Goal: Information Seeking & Learning: Learn about a topic

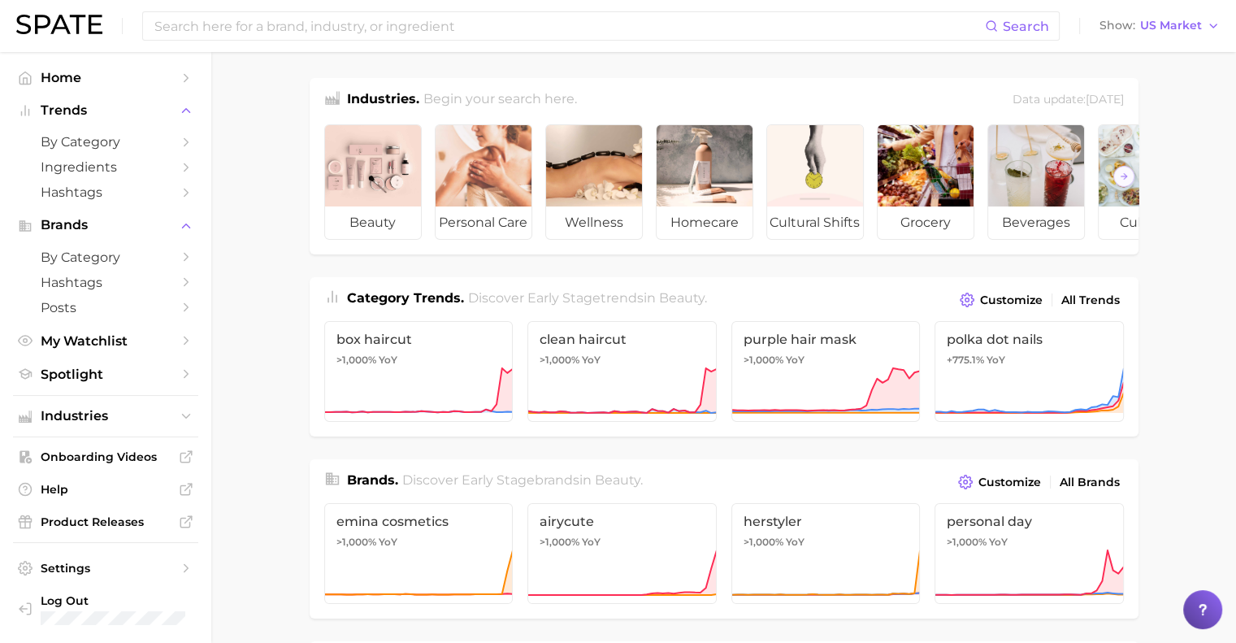
click at [1216, 608] on div at bounding box center [1202, 609] width 39 height 39
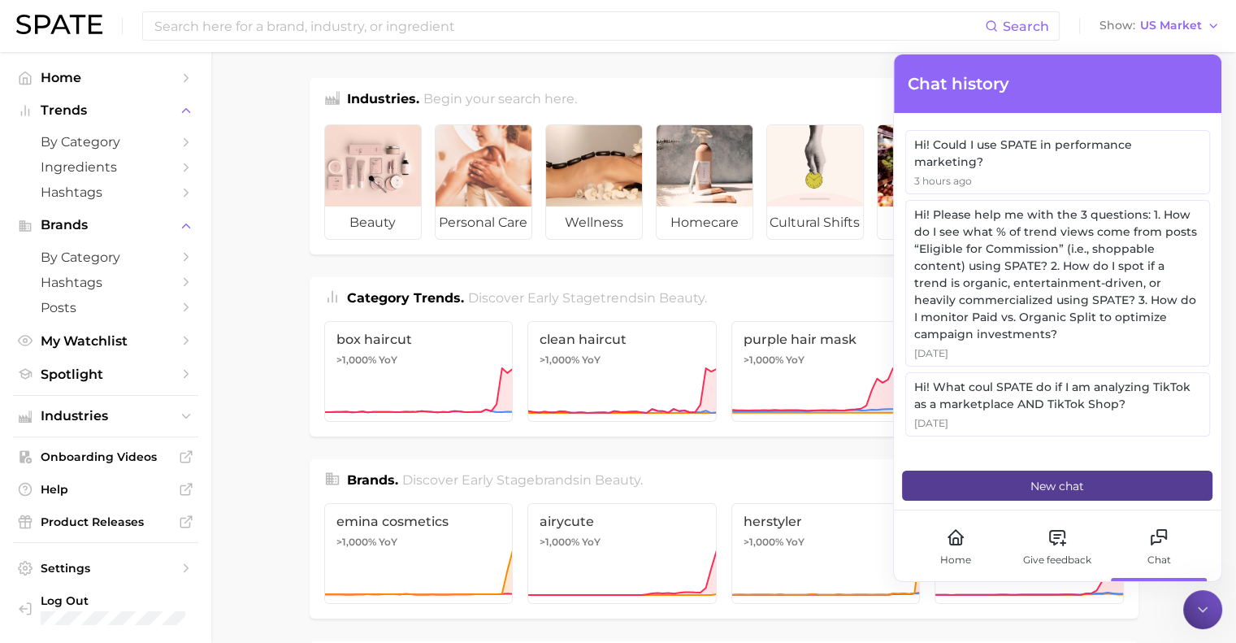
click at [1047, 497] on button "New chat" at bounding box center [1057, 486] width 310 height 30
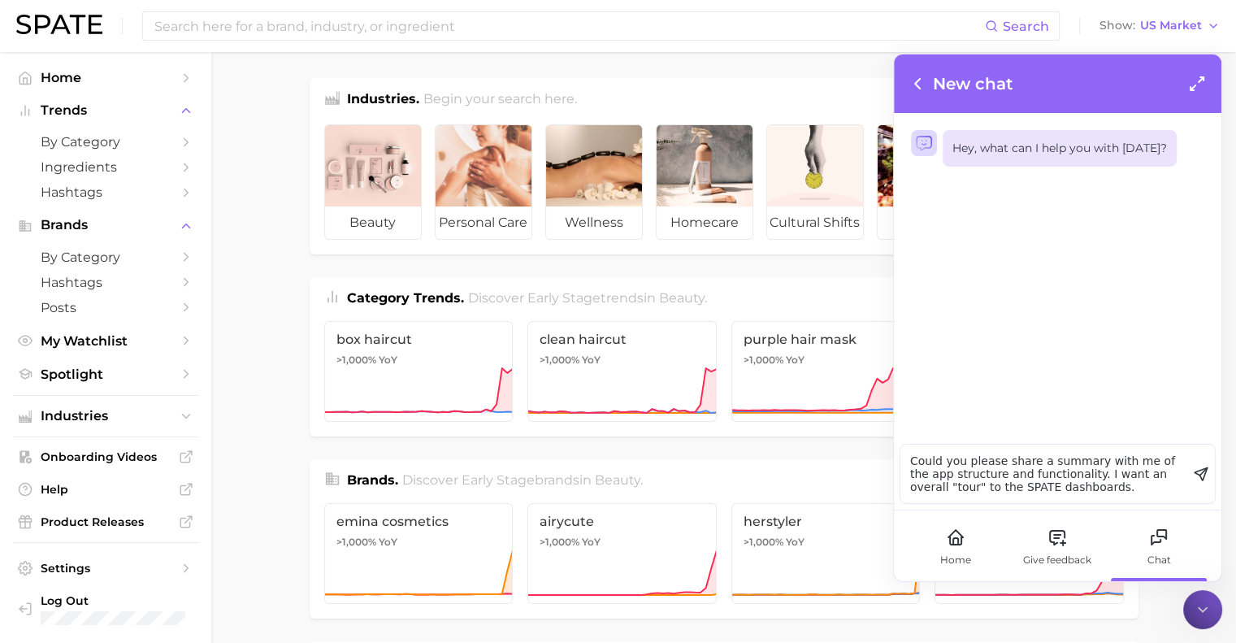
click at [1006, 490] on textarea "Could you please share a summary with me of the app structure and functionality…" at bounding box center [1043, 474] width 287 height 59
click at [1152, 489] on textarea "Could you please share a summary with me of the app structure and functionality…" at bounding box center [1043, 474] width 287 height 59
click at [1080, 490] on textarea "Could you please share a summary with me of the app structure and functionality…" at bounding box center [1043, 474] width 287 height 59
click at [1146, 479] on textarea "Could you please share a summary with me of the app structure and functionality…" at bounding box center [1043, 474] width 287 height 59
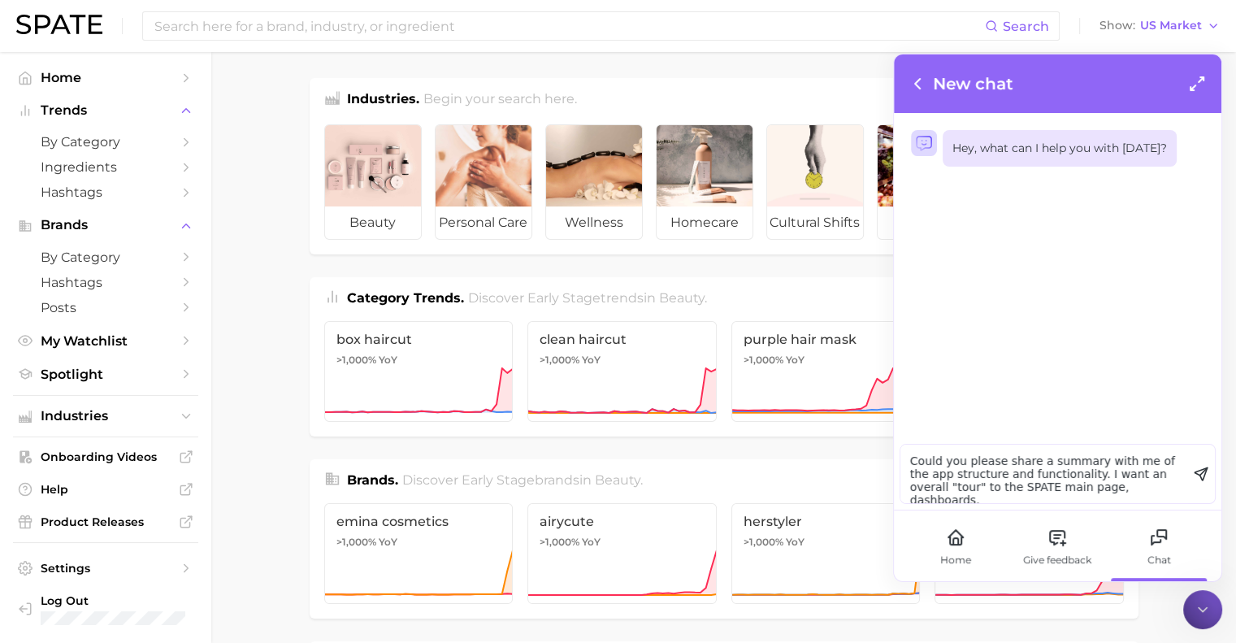
click at [1144, 484] on textarea "Could you please share a summary with me of the app structure and functionality…" at bounding box center [1043, 474] width 287 height 59
type textarea "Could you please share a summary with me of the app structure and functionality…"
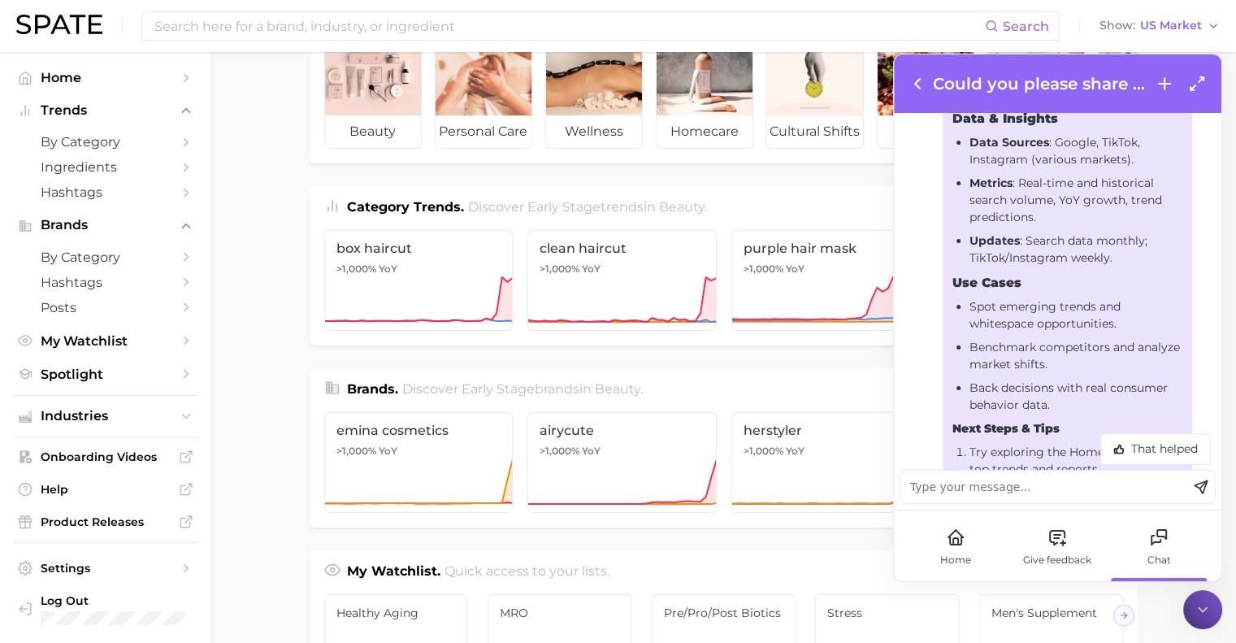
scroll to position [1219, 0]
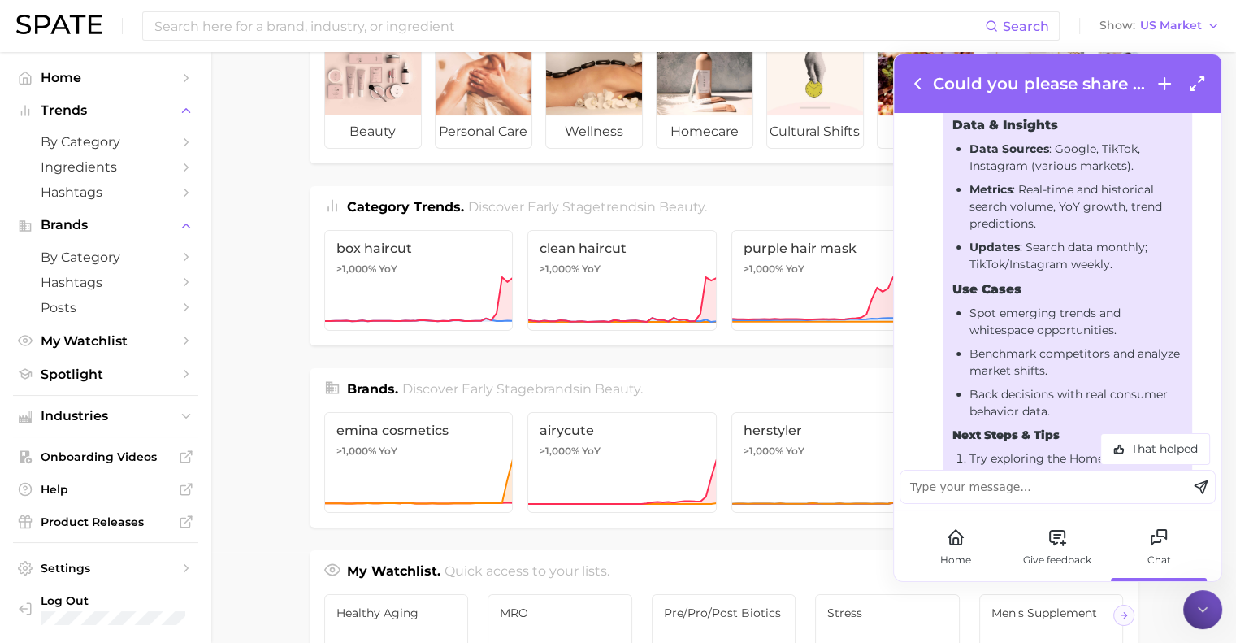
drag, startPoint x: 1126, startPoint y: 274, endPoint x: 976, endPoint y: 167, distance: 184.0
click at [976, 167] on ul "Data Sources : Google, TikTok, Instagram (various markets). Metrics : Real-time…" at bounding box center [1067, 207] width 230 height 132
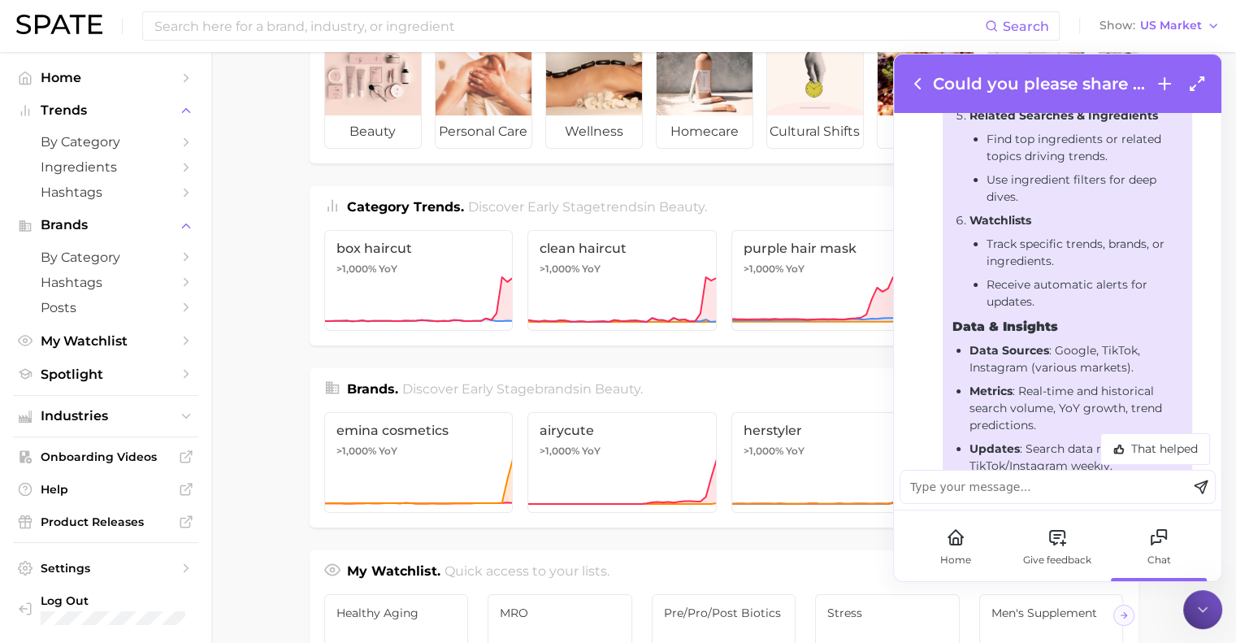
scroll to position [1011, 0]
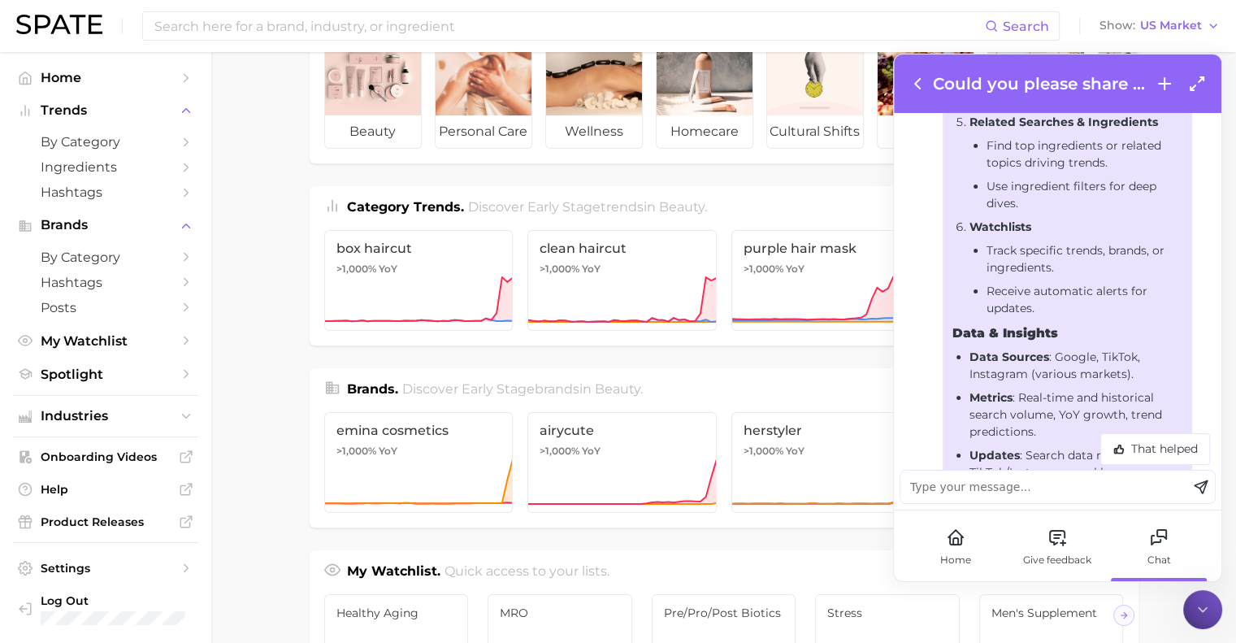
click at [1055, 317] on li "Receive automatic alerts for updates." at bounding box center [1085, 300] width 196 height 34
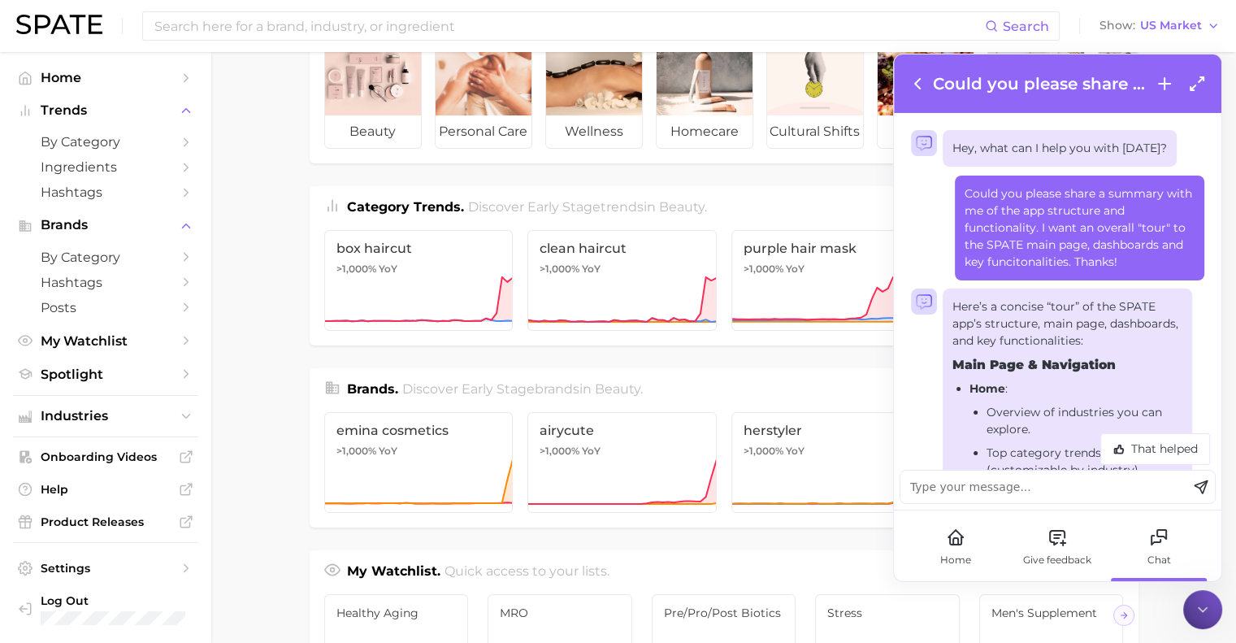
scroll to position [0, 0]
drag, startPoint x: 1055, startPoint y: 323, endPoint x: 964, endPoint y: 358, distance: 97.5
click at [93, 461] on span "Onboarding Videos" at bounding box center [106, 456] width 130 height 15
click at [215, 196] on main "Industries. Begin your search here. Data update: [DATE] beauty personal care we…" at bounding box center [723, 595] width 1025 height 1269
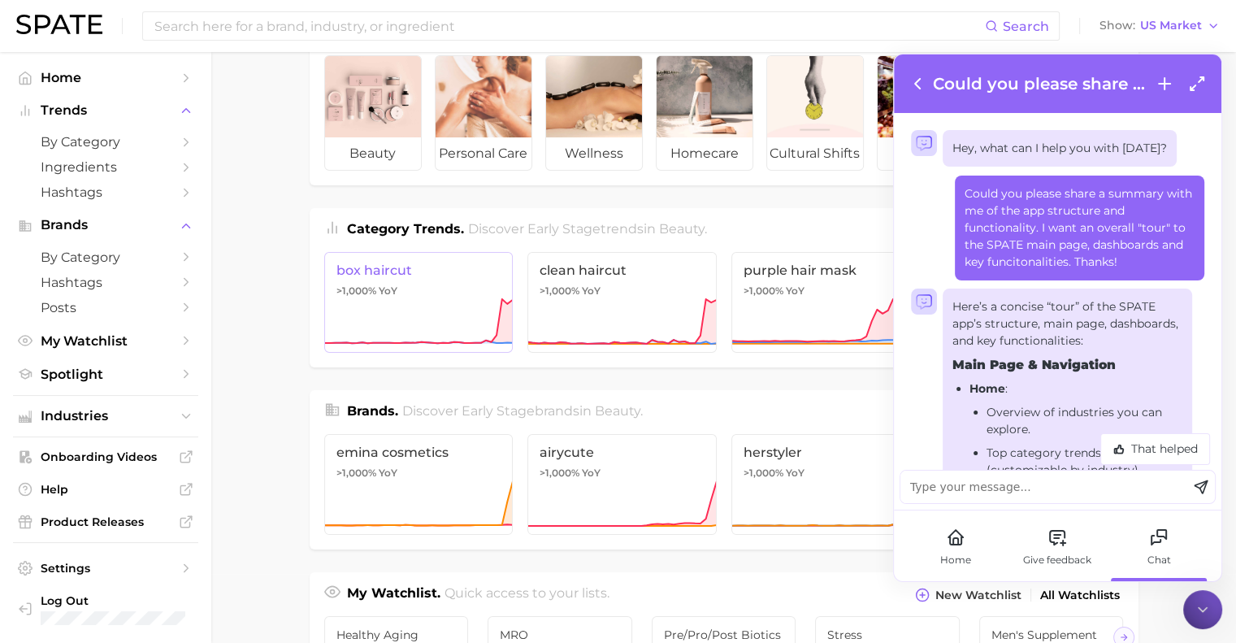
scroll to position [67, 0]
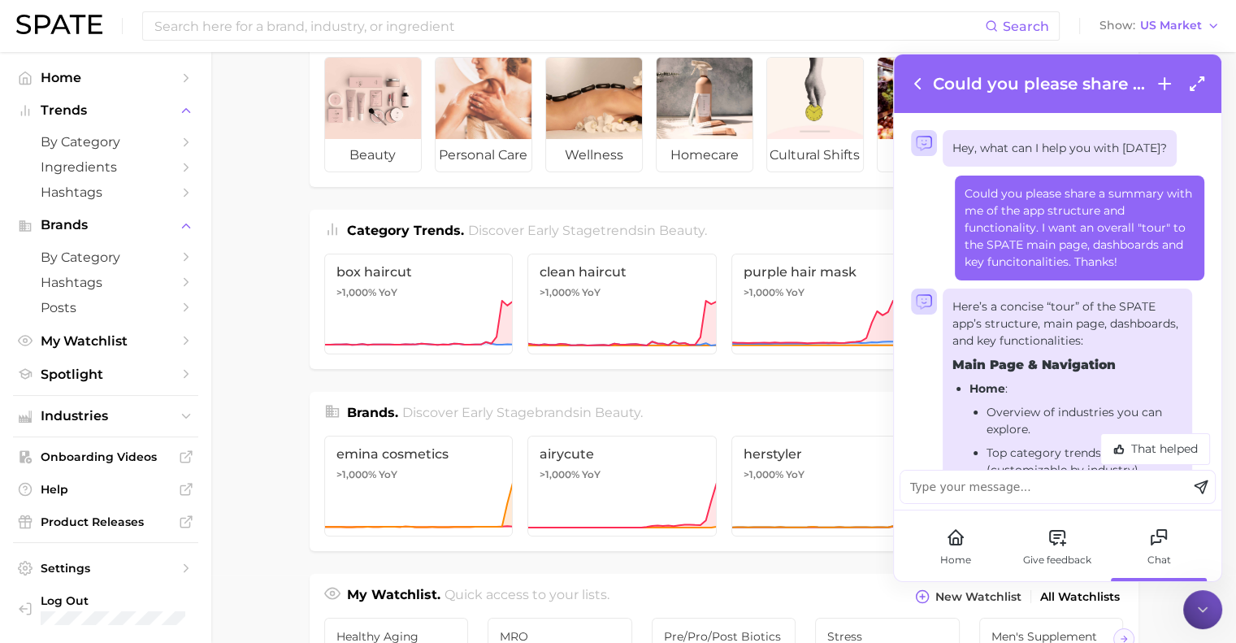
click at [445, 235] on span "Category Trends ." at bounding box center [405, 230] width 117 height 15
click at [439, 292] on link "box haircut >1,000% YoY" at bounding box center [418, 304] width 189 height 101
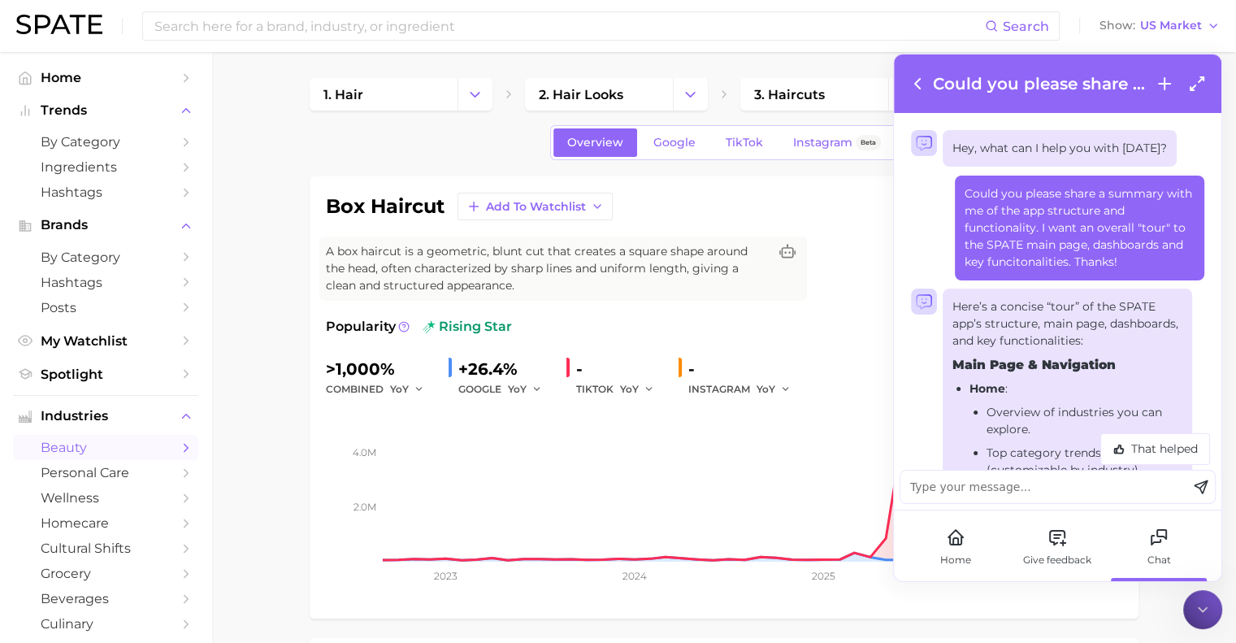
click at [924, 93] on div "Could you please share a summary with me of the app structure and functionality…" at bounding box center [1057, 84] width 299 height 24
click at [915, 85] on icon at bounding box center [918, 84] width 20 height 20
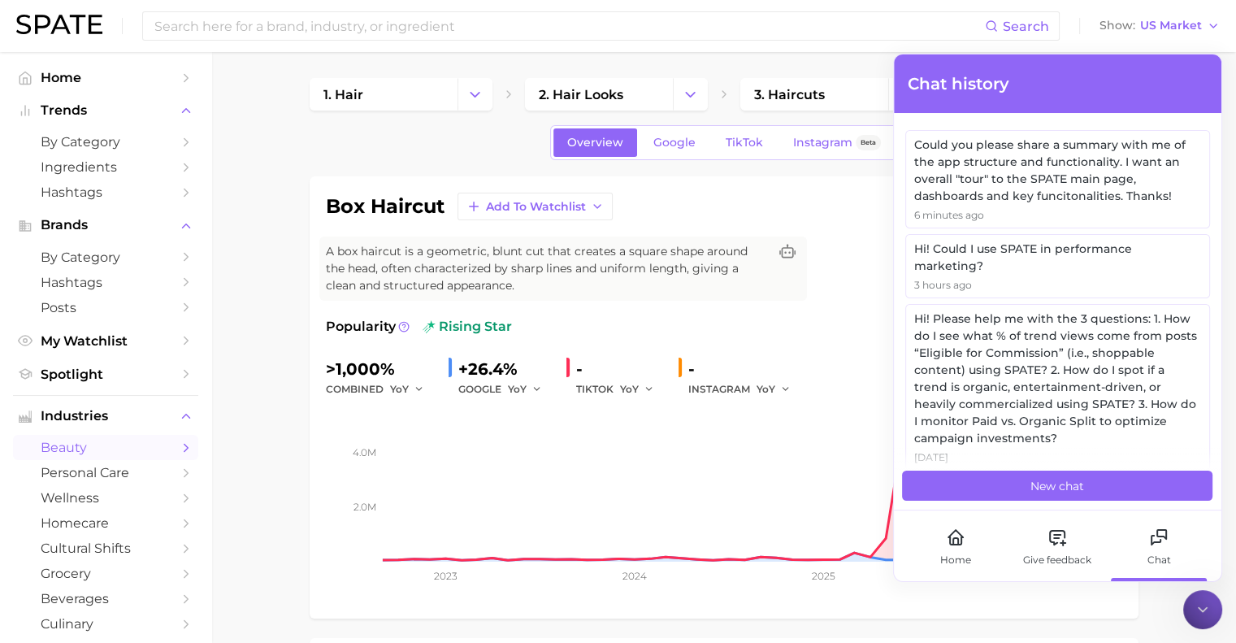
click at [1208, 605] on icon at bounding box center [1203, 609] width 16 height 16
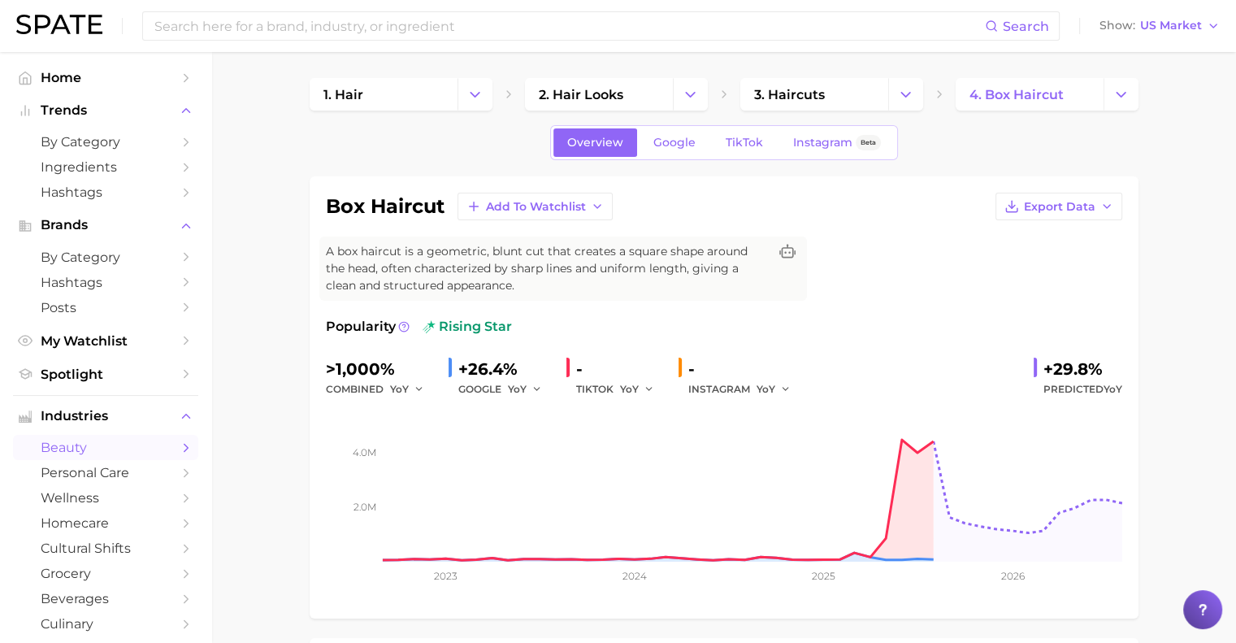
click at [72, 129] on li "Trends by Category Ingredients Hashtags" at bounding box center [105, 151] width 185 height 106
click at [75, 137] on span "by Category" at bounding box center [106, 141] width 130 height 15
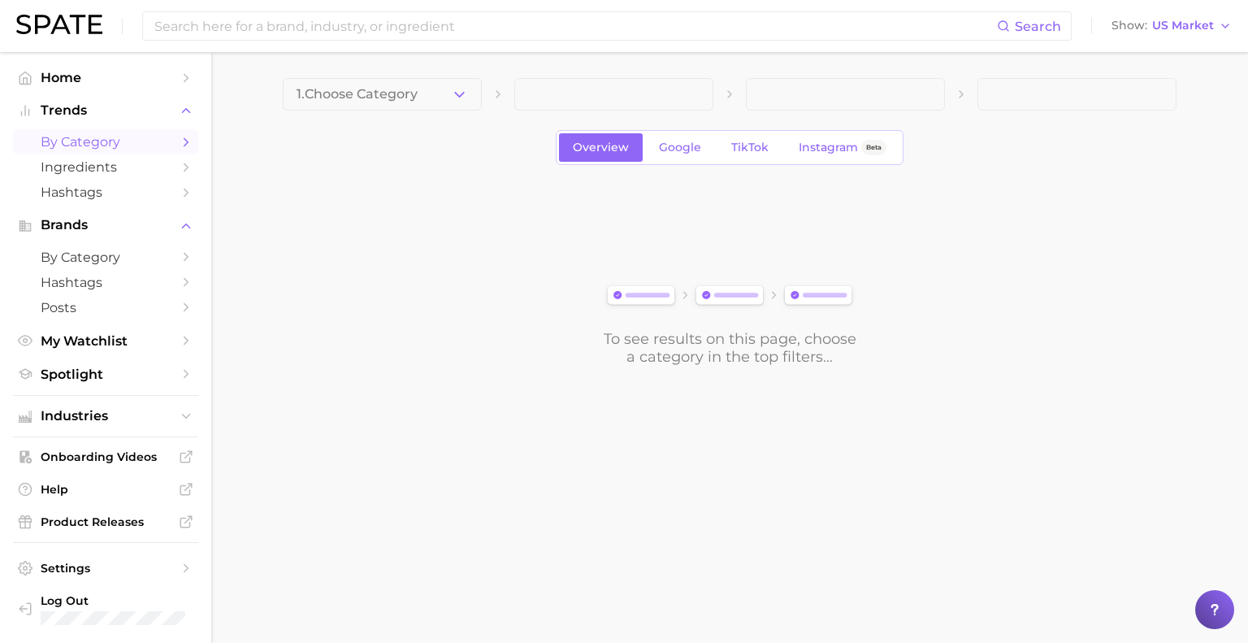
click at [479, 110] on div "1. Choose Category" at bounding box center [382, 94] width 199 height 33
click at [458, 93] on icon "button" at bounding box center [459, 94] width 17 height 17
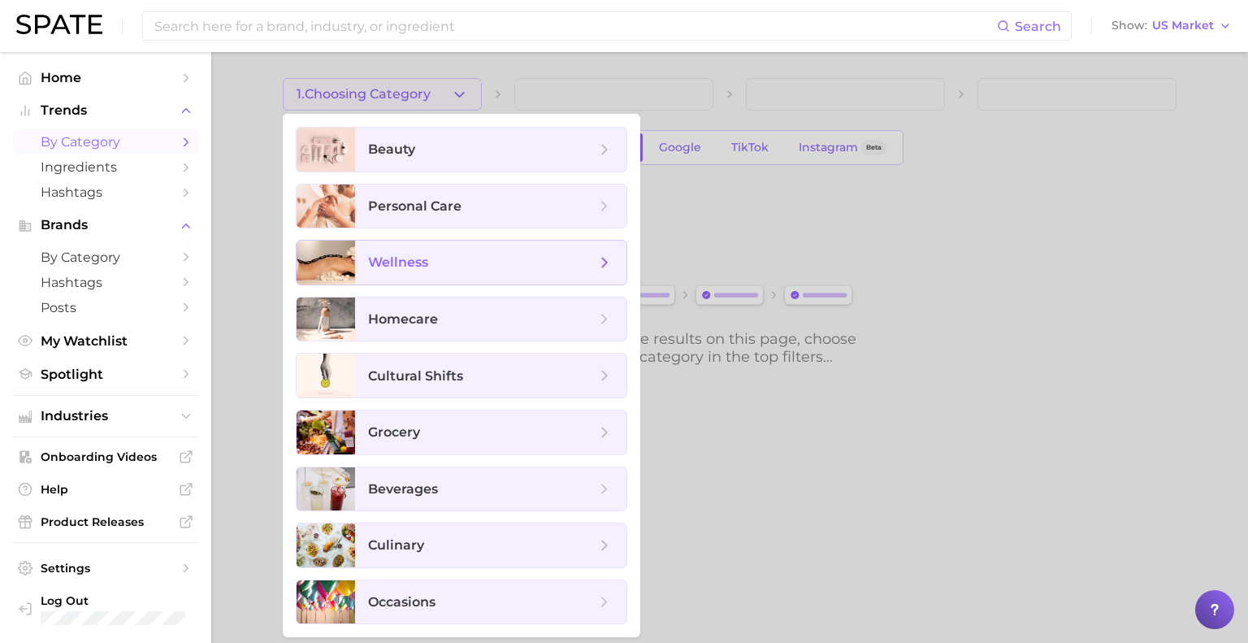
click at [409, 266] on span "wellness" at bounding box center [398, 261] width 60 height 15
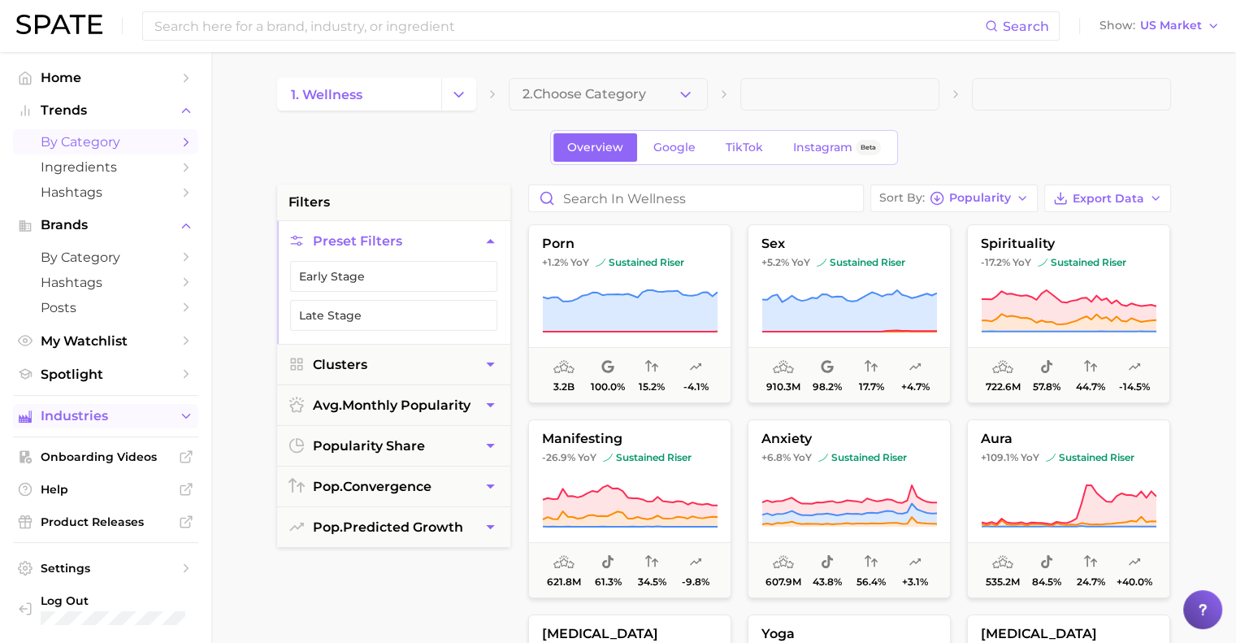
click at [178, 416] on button "Industries" at bounding box center [105, 416] width 185 height 24
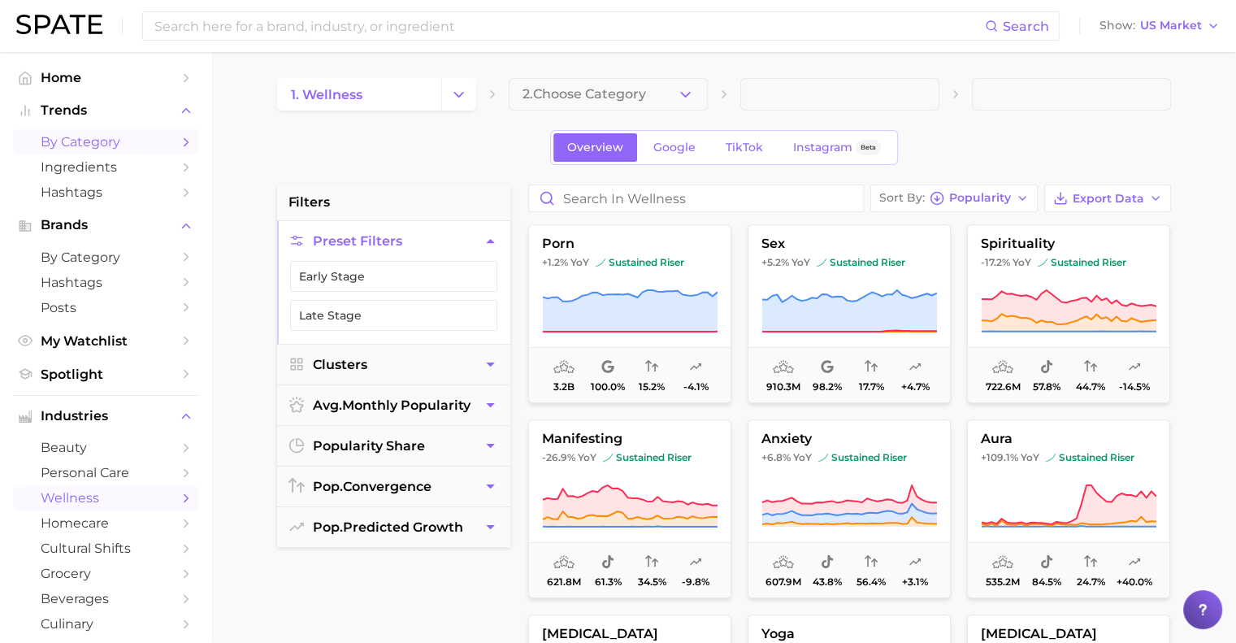
click at [80, 502] on span "wellness" at bounding box center [106, 497] width 130 height 15
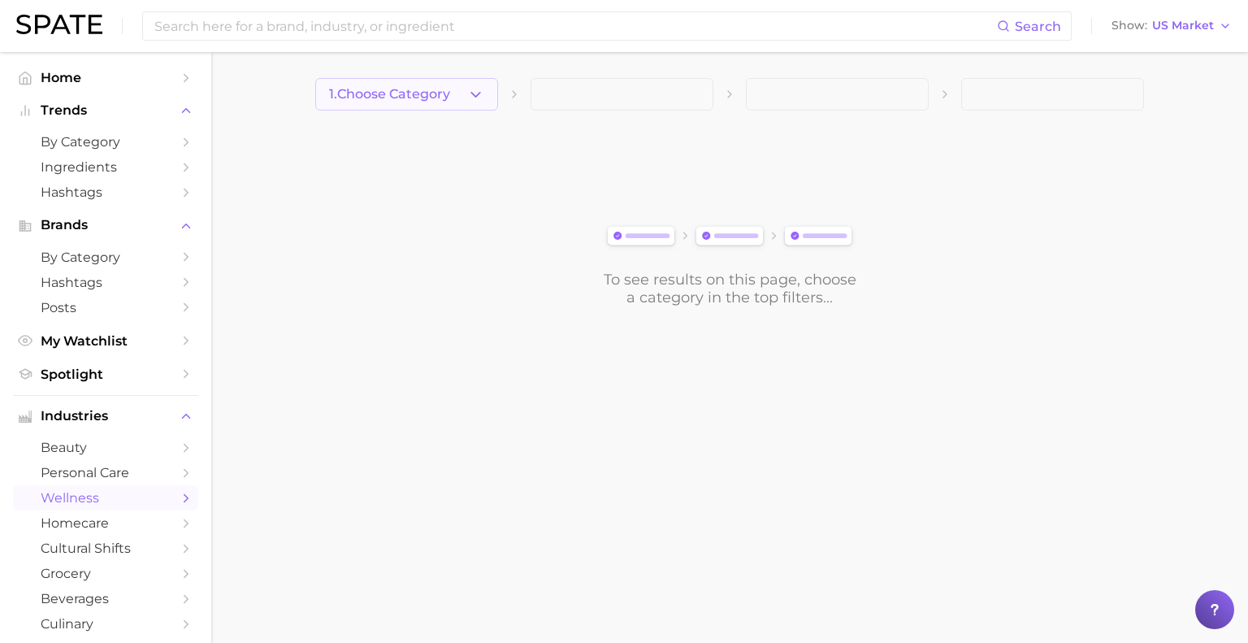
click at [458, 95] on button "1. Choose Category" at bounding box center [406, 94] width 183 height 33
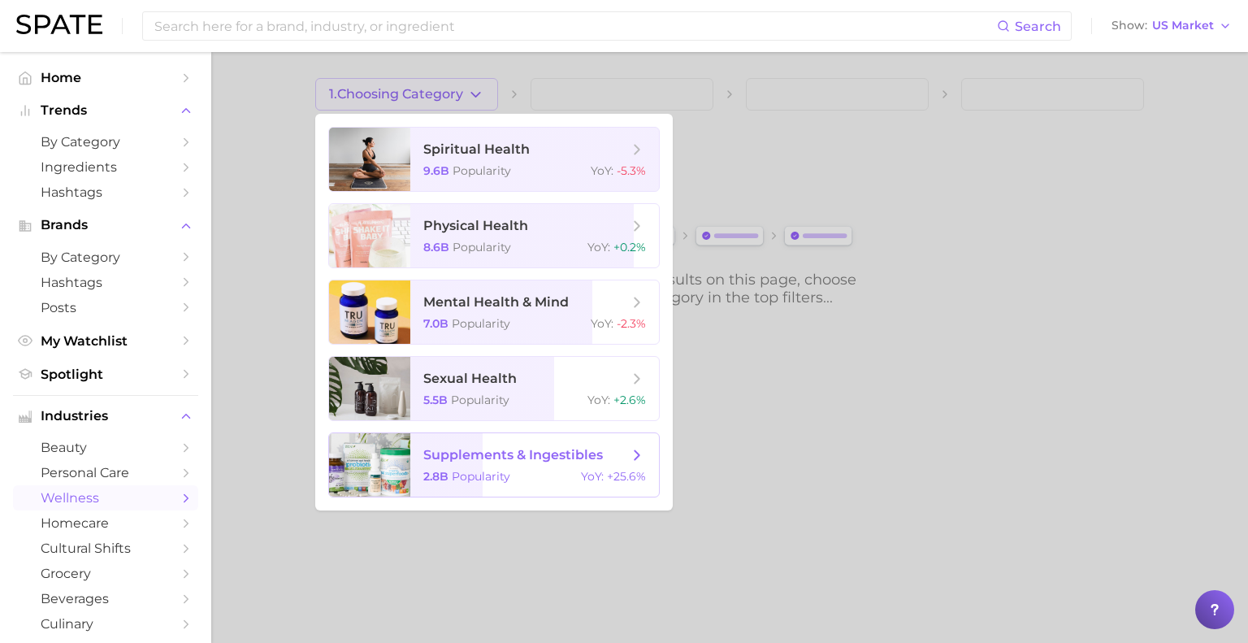
click at [515, 473] on div "2.8b Popularity YoY : +25.6%" at bounding box center [534, 476] width 223 height 15
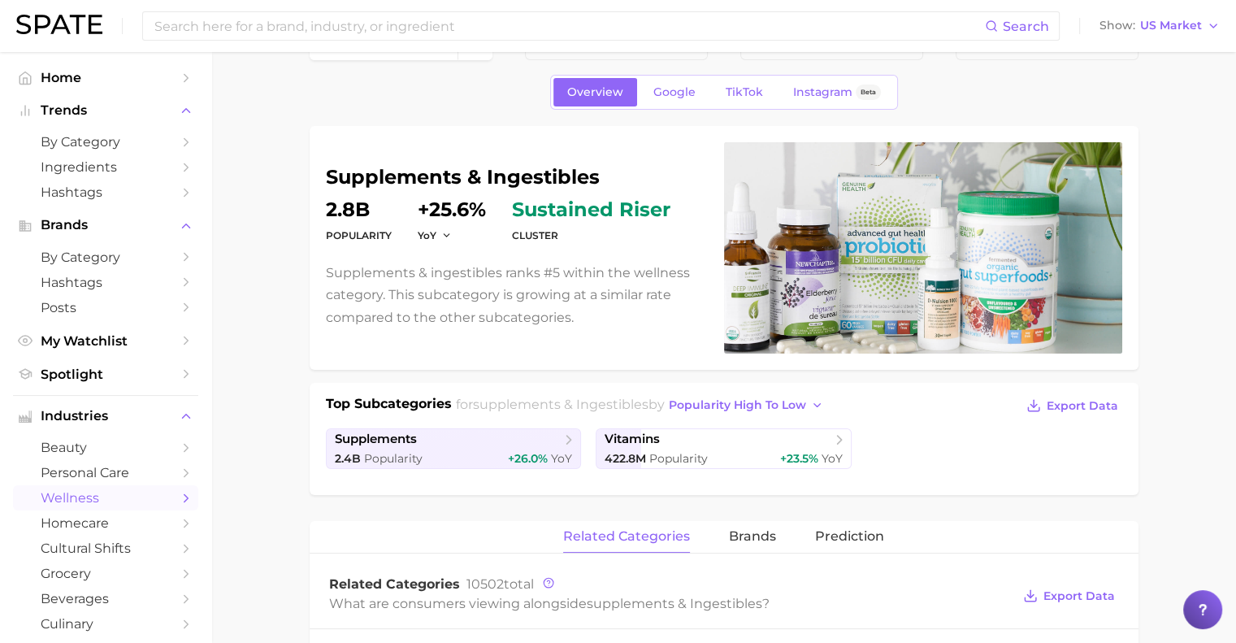
scroll to position [48, 0]
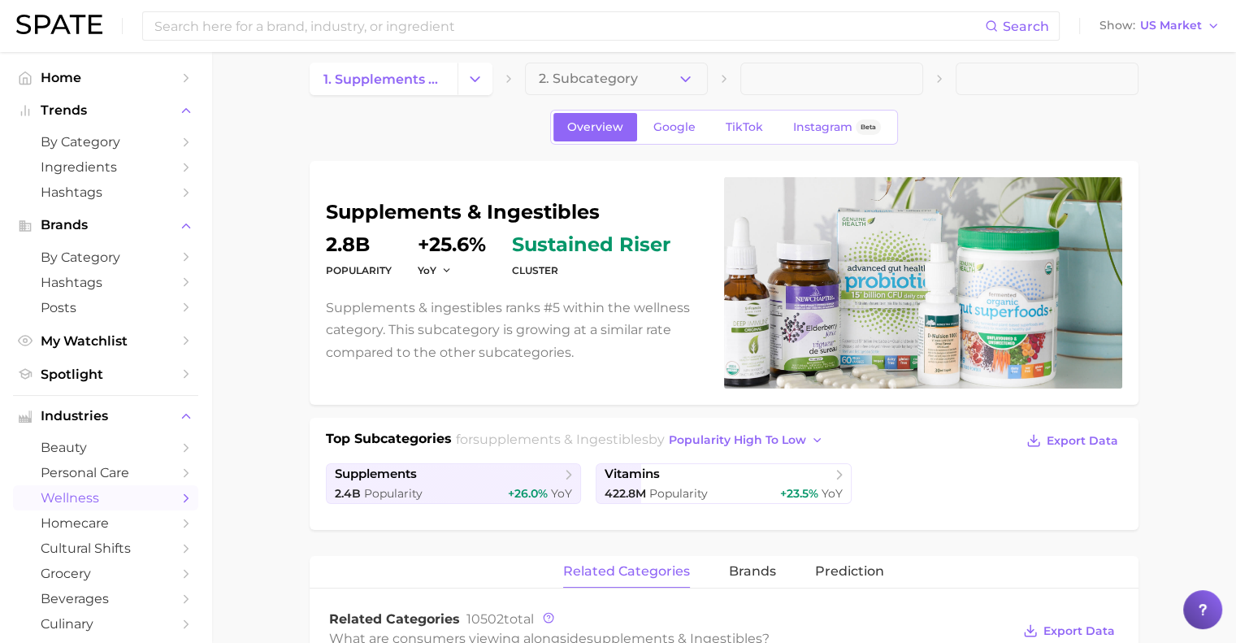
scroll to position [0, 0]
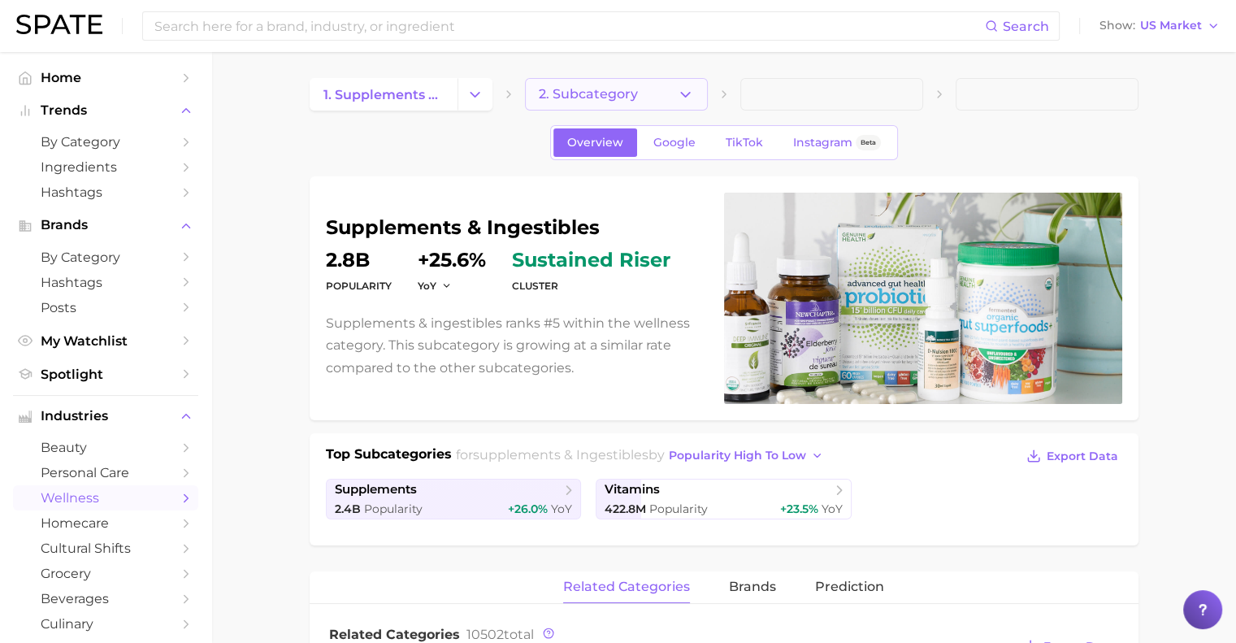
click at [674, 98] on button "2. Subcategory" at bounding box center [616, 94] width 183 height 33
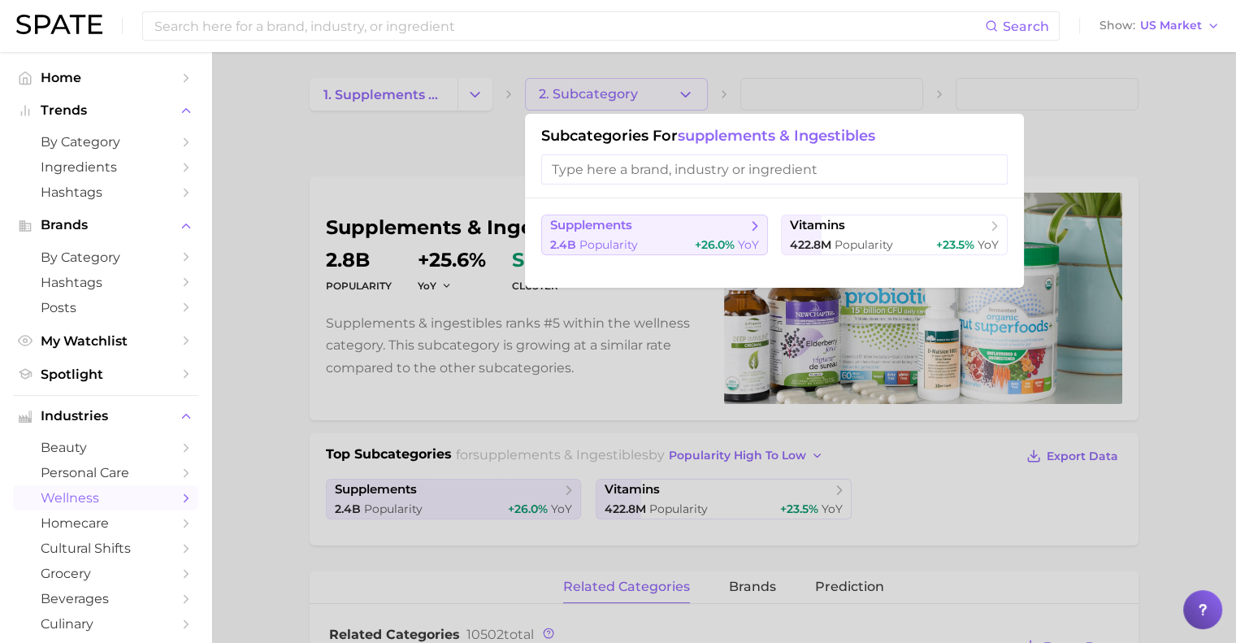
click at [681, 240] on div "2.4b Popularity +26.0% YoY" at bounding box center [654, 244] width 209 height 15
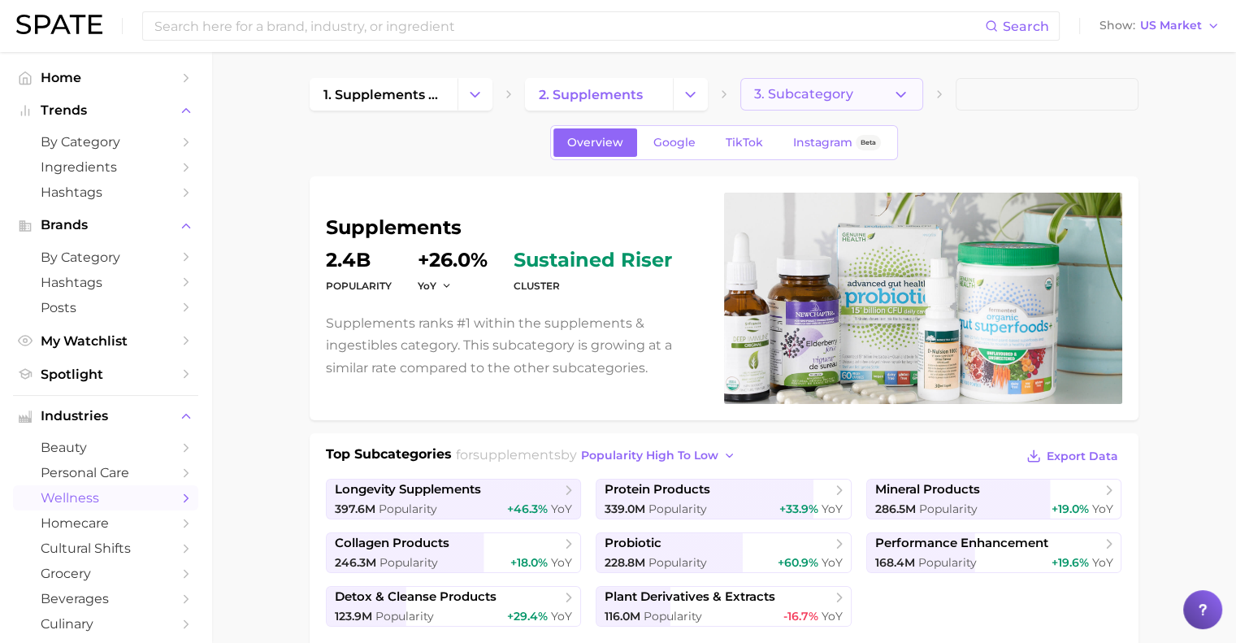
click at [909, 92] on icon "button" at bounding box center [900, 94] width 17 height 17
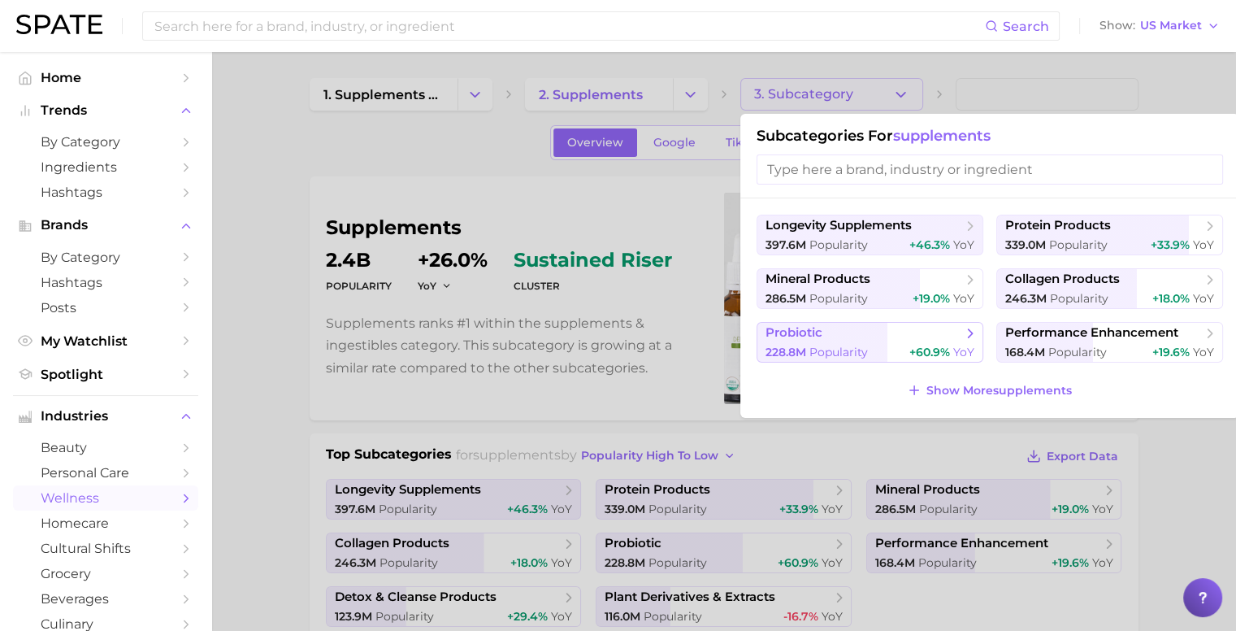
click at [857, 334] on span "probiotic" at bounding box center [864, 333] width 197 height 16
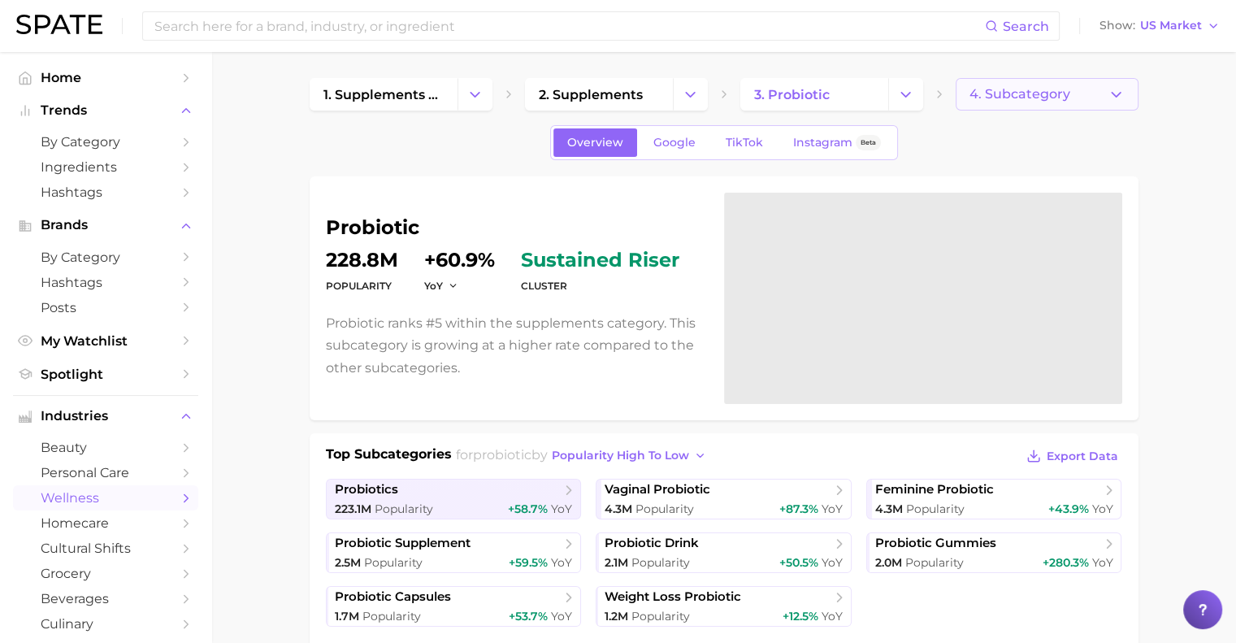
click at [1033, 98] on span "4. Subcategory" at bounding box center [1019, 94] width 101 height 15
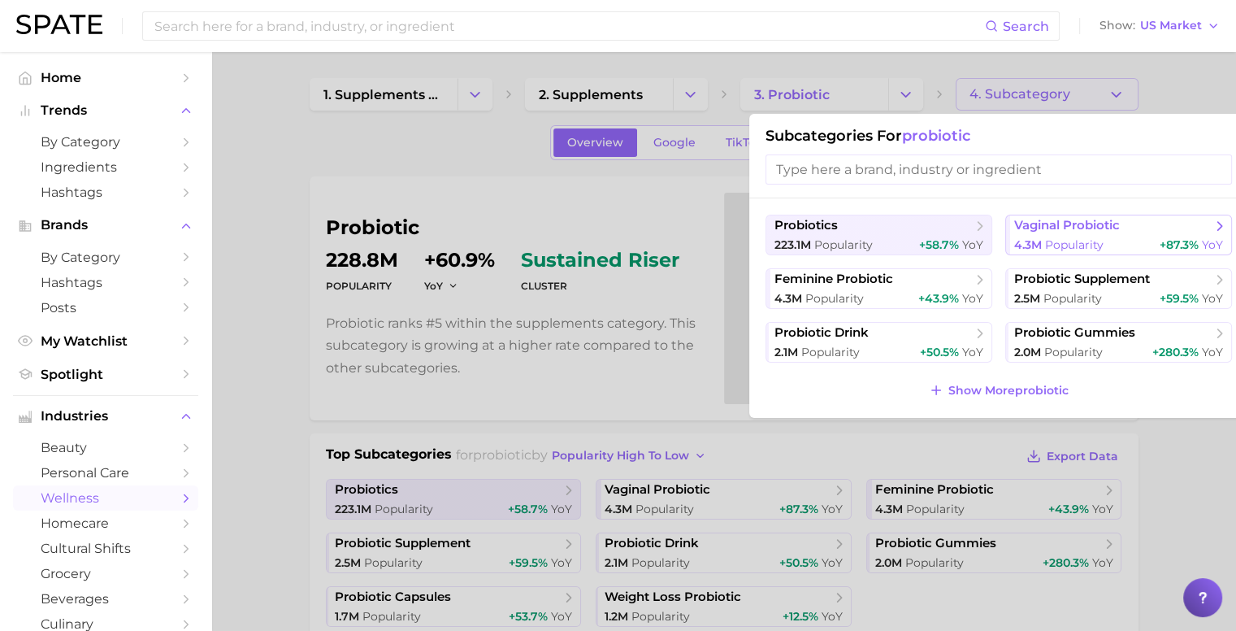
click at [1079, 231] on span "vaginal probiotic" at bounding box center [1067, 225] width 106 height 15
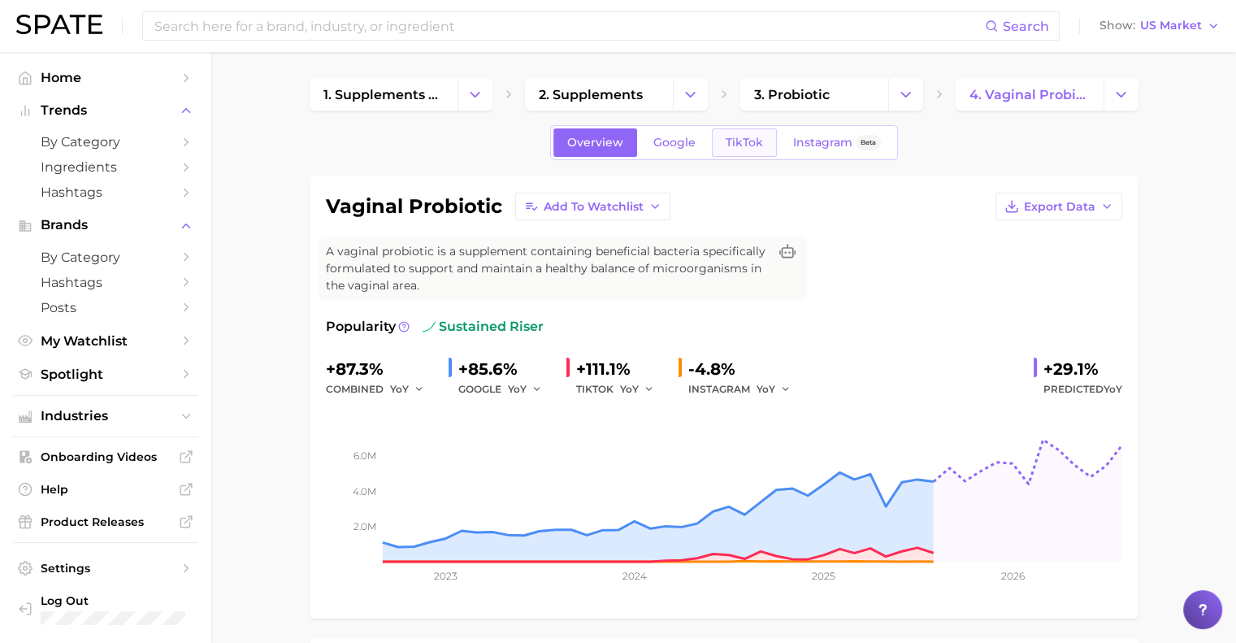
click at [740, 150] on link "TikTok" at bounding box center [744, 142] width 65 height 28
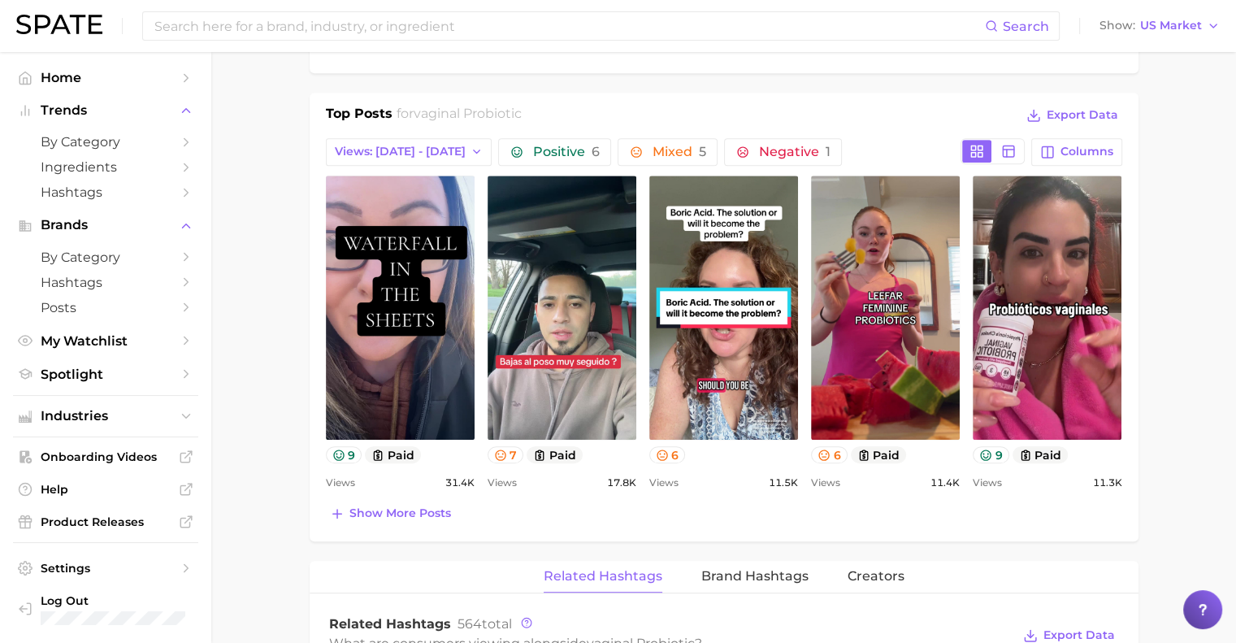
scroll to position [763, 0]
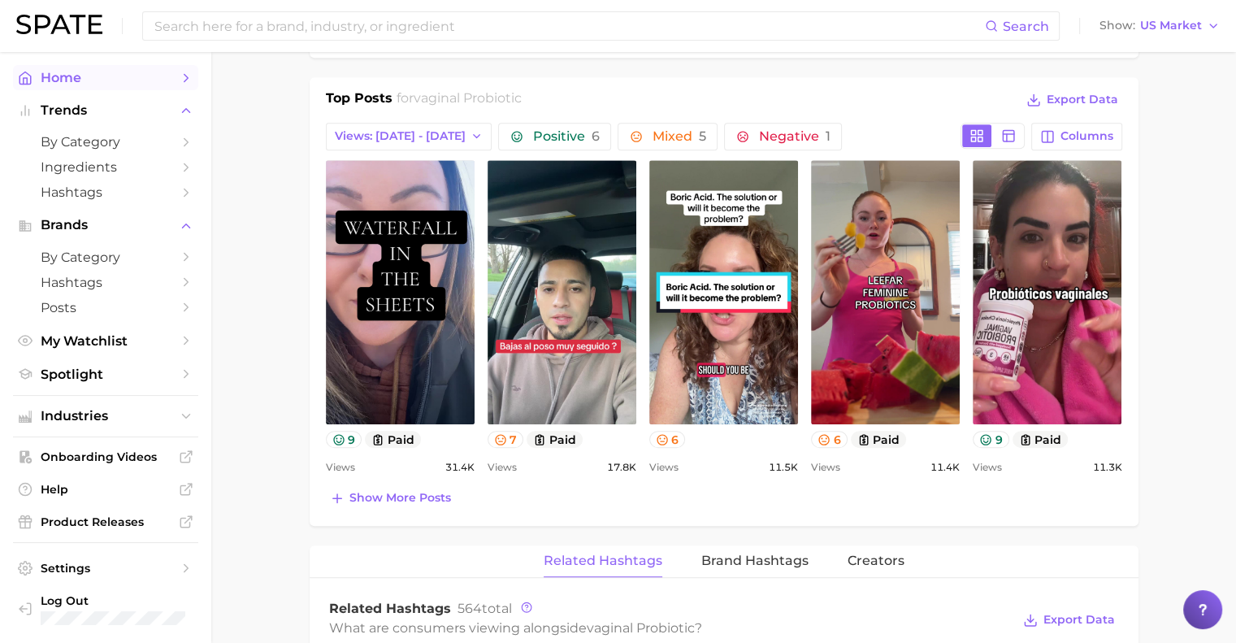
click at [98, 80] on span "Home" at bounding box center [106, 77] width 130 height 15
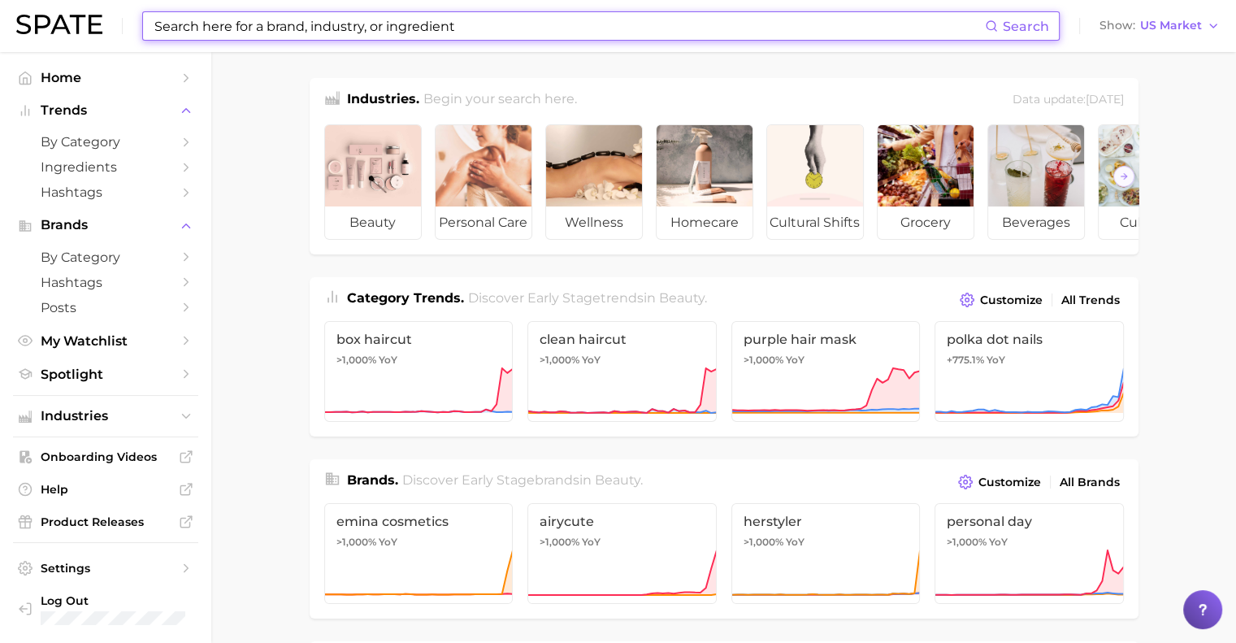
click at [244, 28] on input at bounding box center [569, 26] width 832 height 28
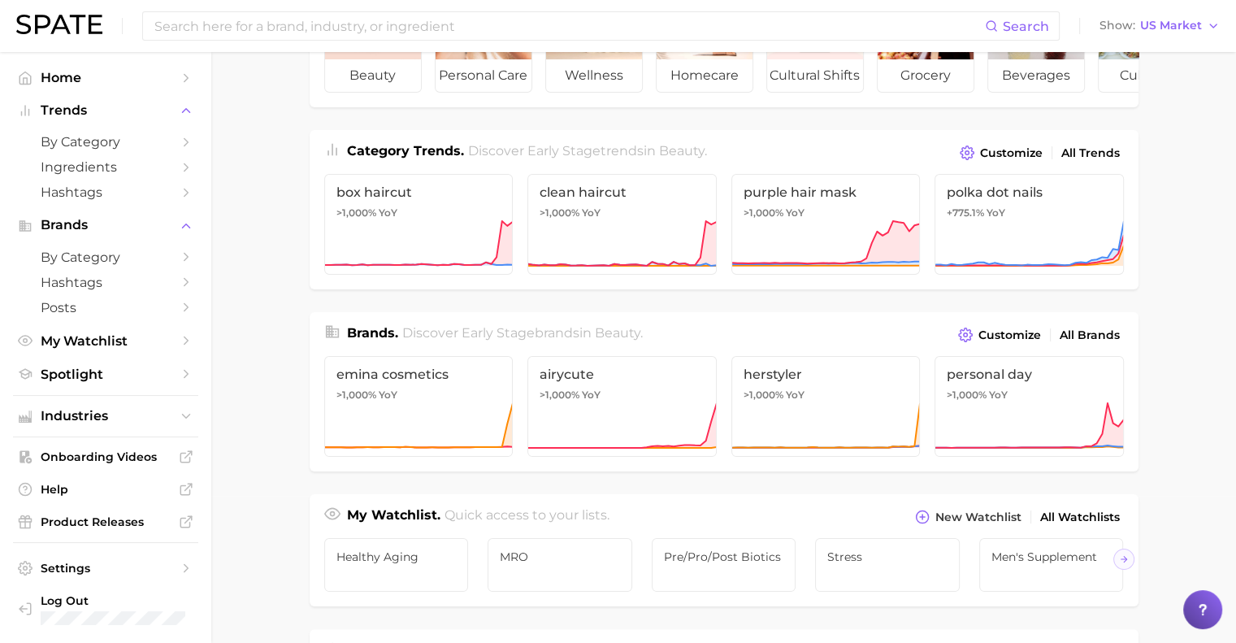
scroll to position [135, 0]
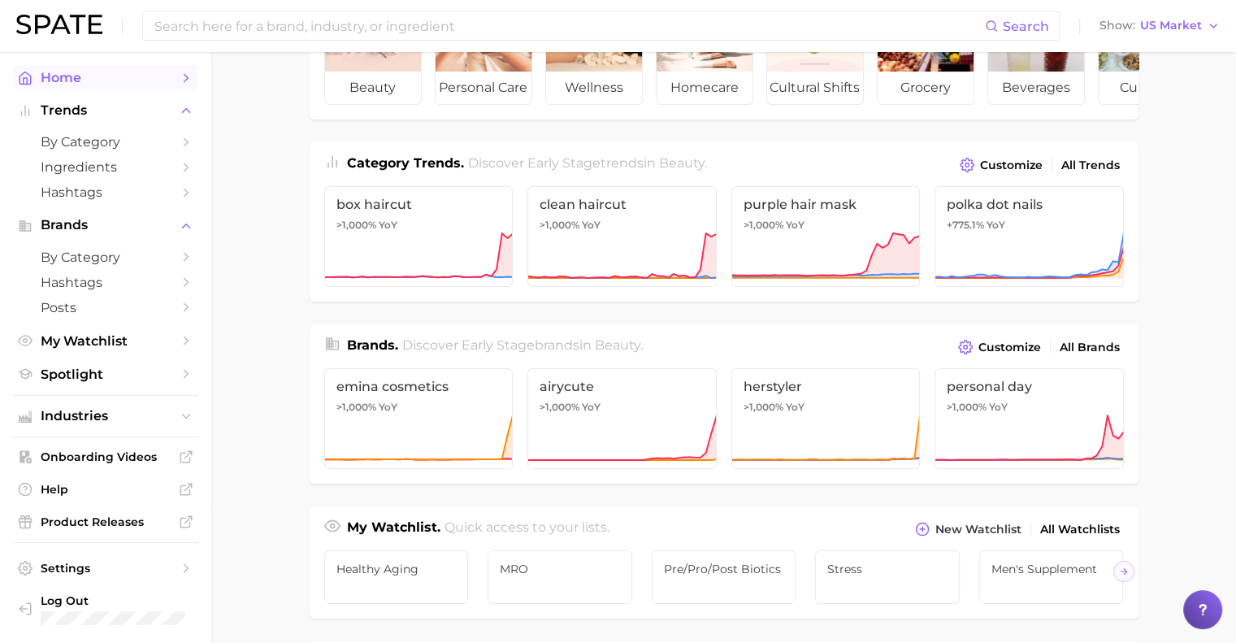
click at [95, 69] on link "Home" at bounding box center [105, 77] width 185 height 25
click at [158, 106] on span "Trends" at bounding box center [106, 110] width 130 height 15
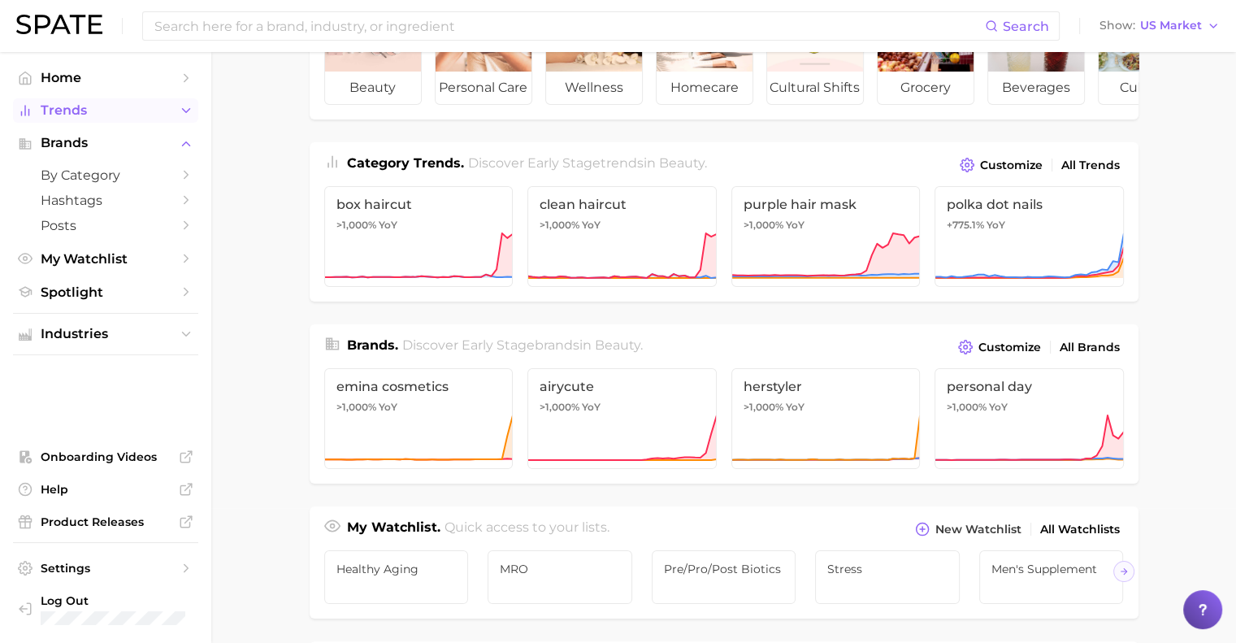
click at [158, 106] on span "Trends" at bounding box center [106, 110] width 130 height 15
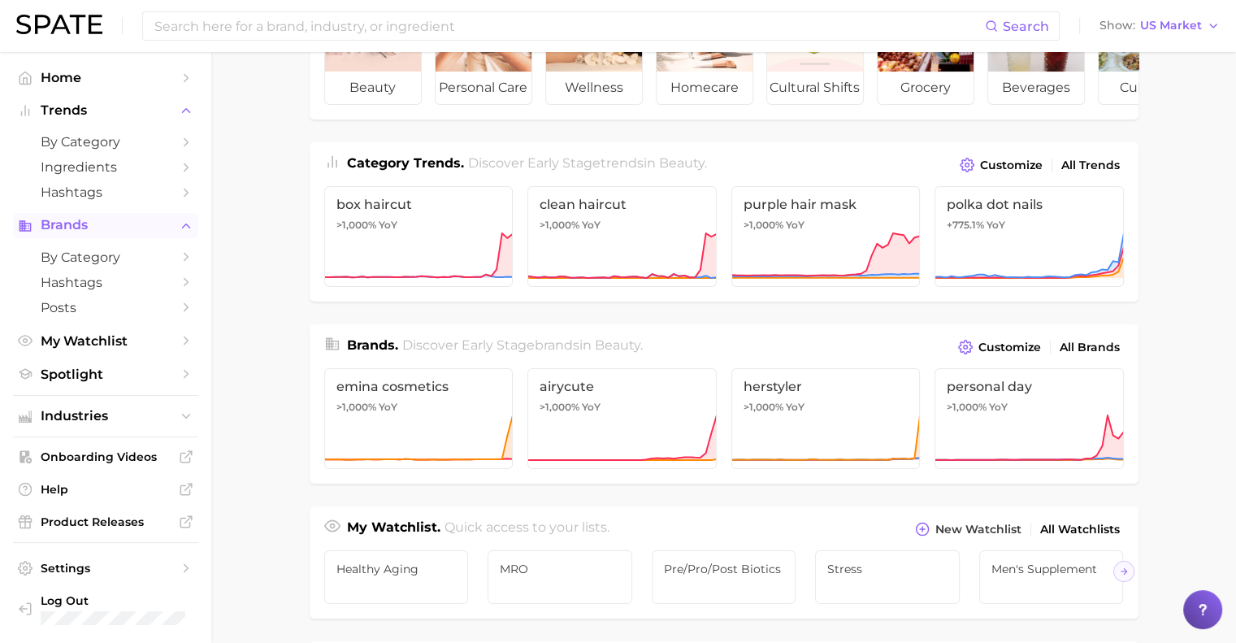
click at [170, 217] on button "Brands" at bounding box center [105, 225] width 185 height 24
click at [124, 340] on span "My Watchlist" at bounding box center [106, 340] width 130 height 15
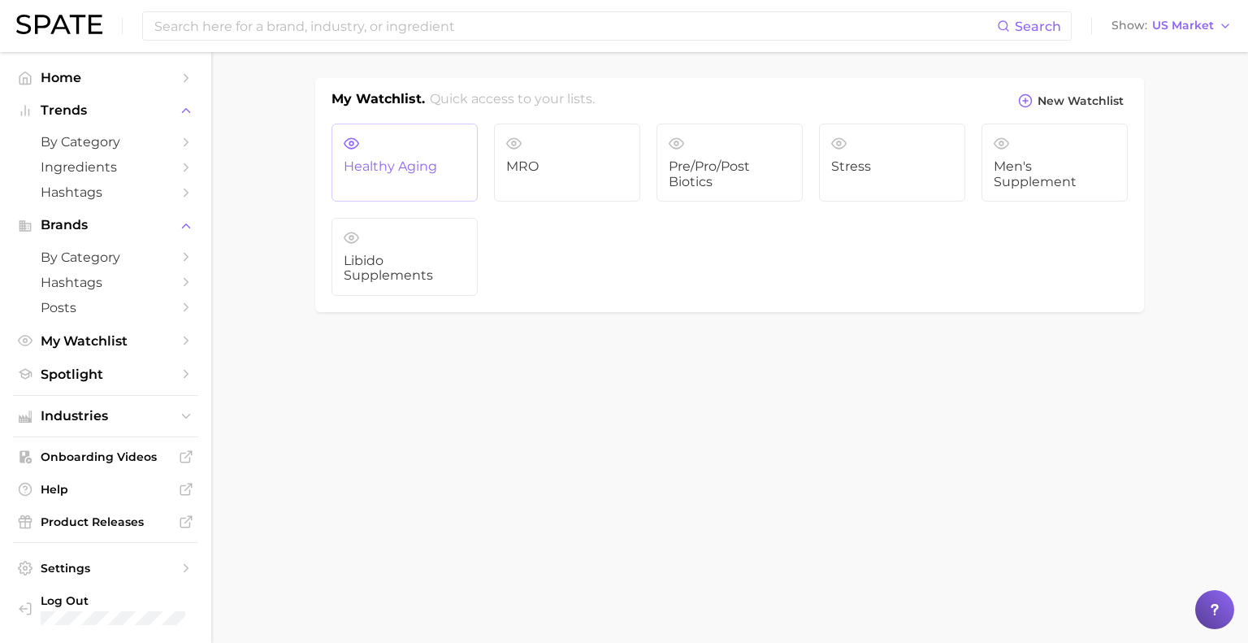
click at [401, 150] on link "Healthy Aging" at bounding box center [405, 163] width 146 height 78
click at [873, 145] on link "Stress" at bounding box center [892, 163] width 146 height 78
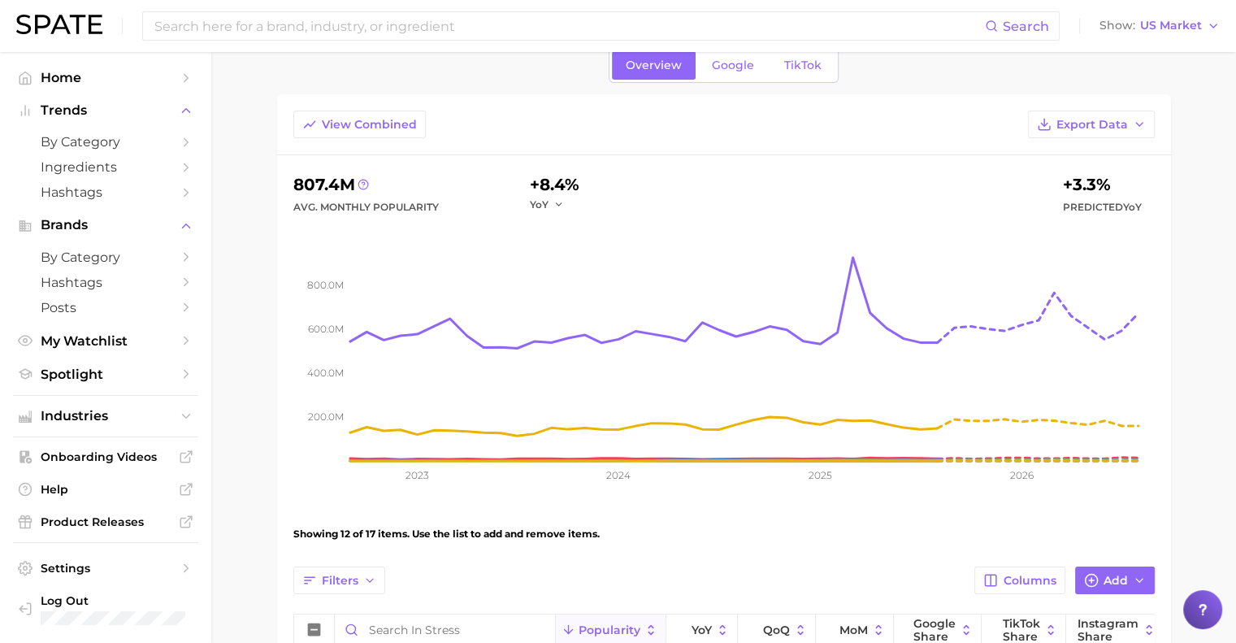
scroll to position [63, 0]
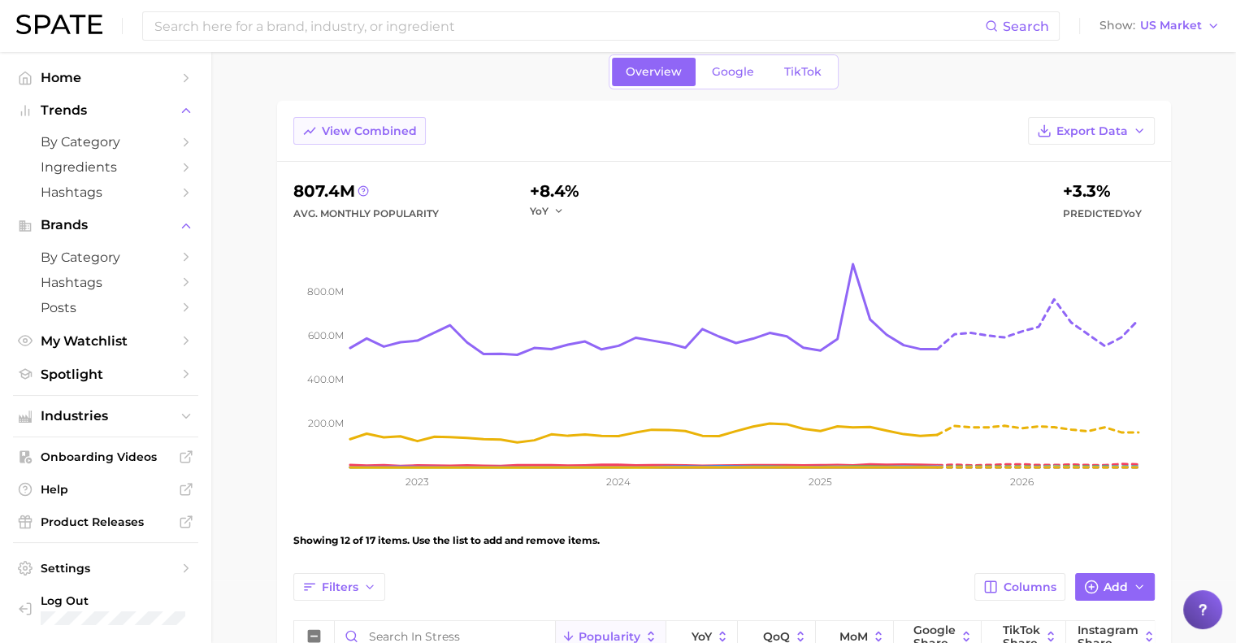
click at [346, 136] on span "View Combined" at bounding box center [369, 131] width 95 height 14
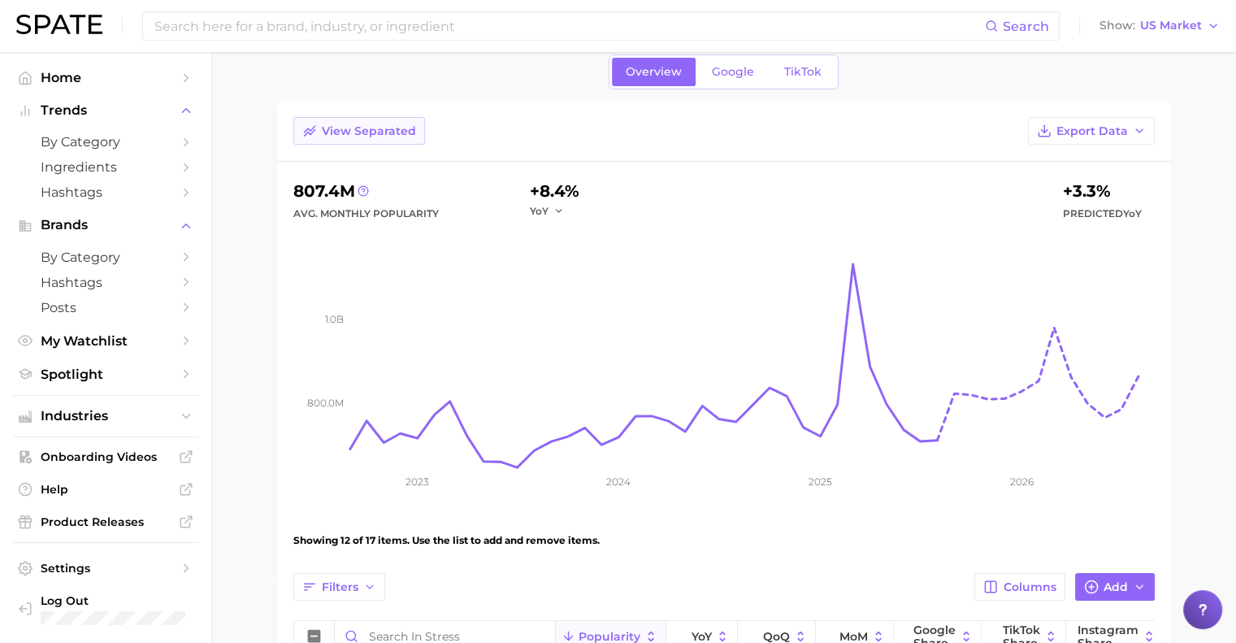
click at [347, 136] on span "View Separated" at bounding box center [369, 131] width 94 height 14
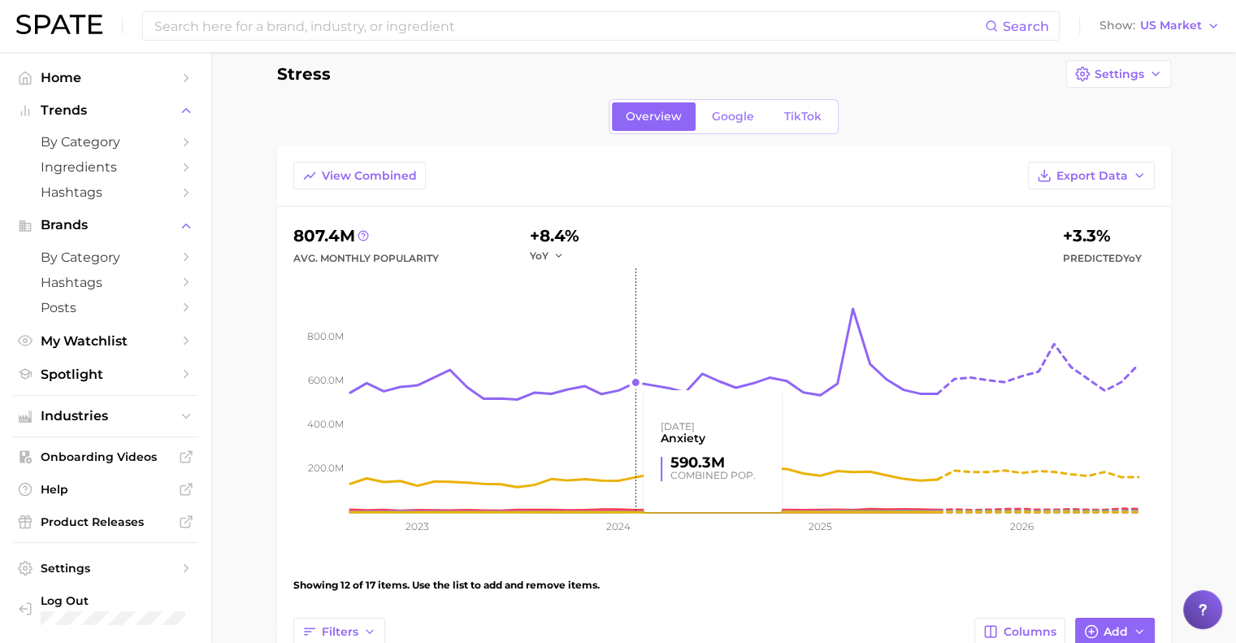
scroll to position [0, 0]
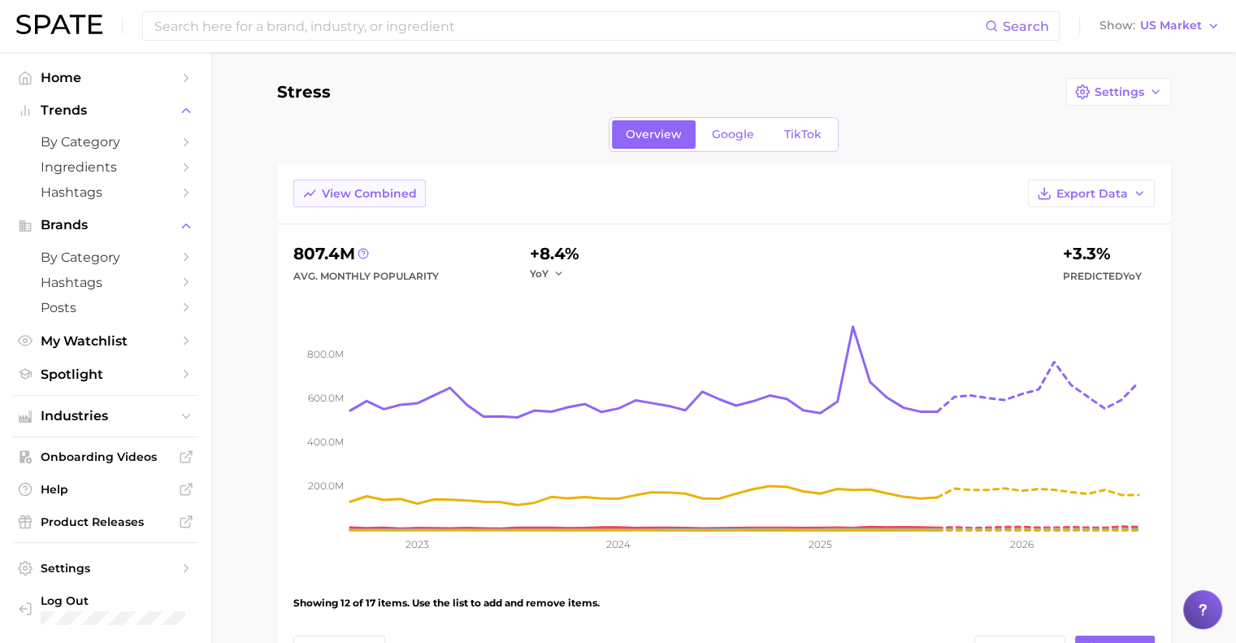
click at [394, 199] on button "View Combined" at bounding box center [359, 194] width 132 height 28
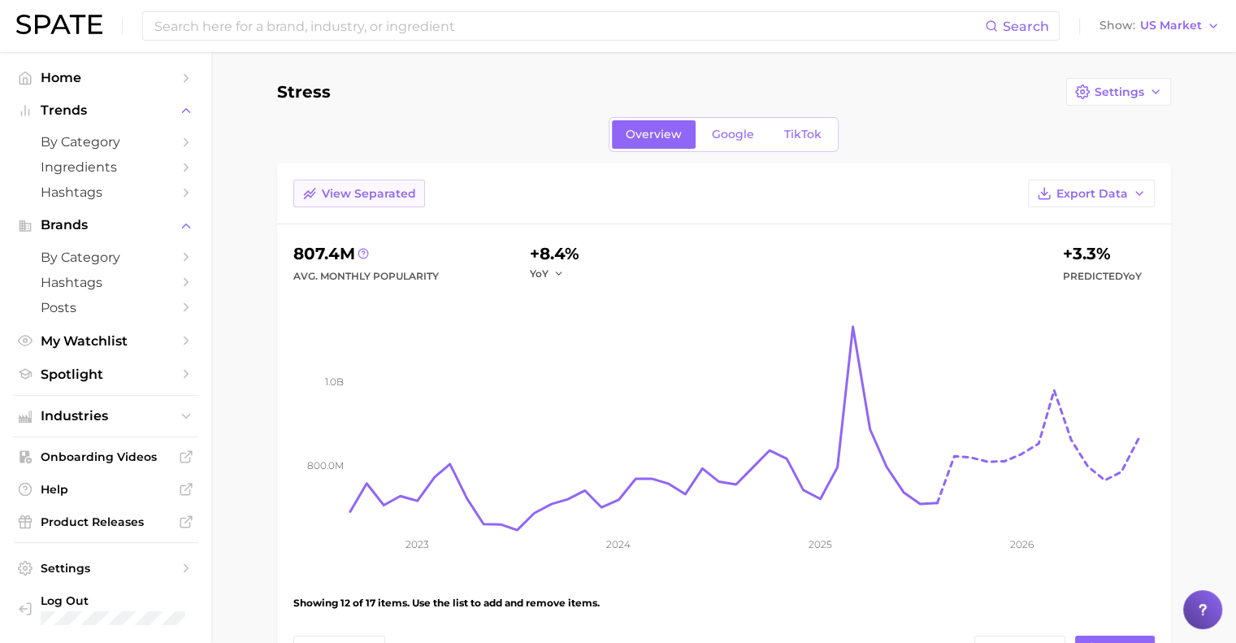
click at [393, 198] on span "View Separated" at bounding box center [369, 194] width 94 height 14
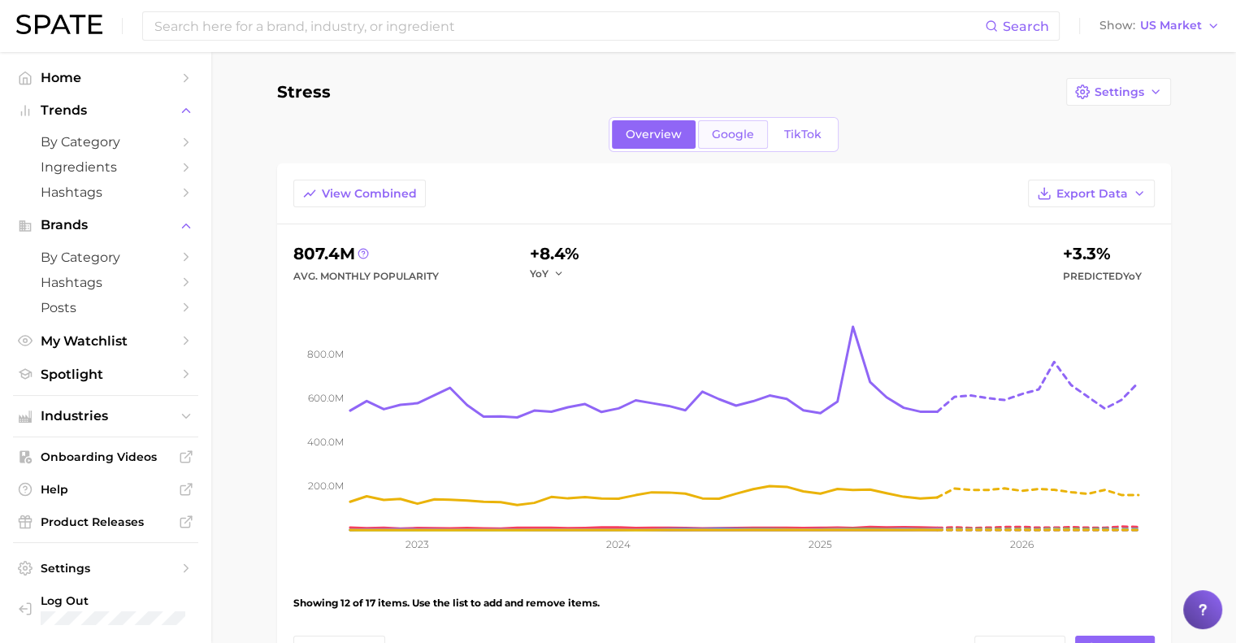
click at [728, 135] on span "Google" at bounding box center [733, 135] width 42 height 14
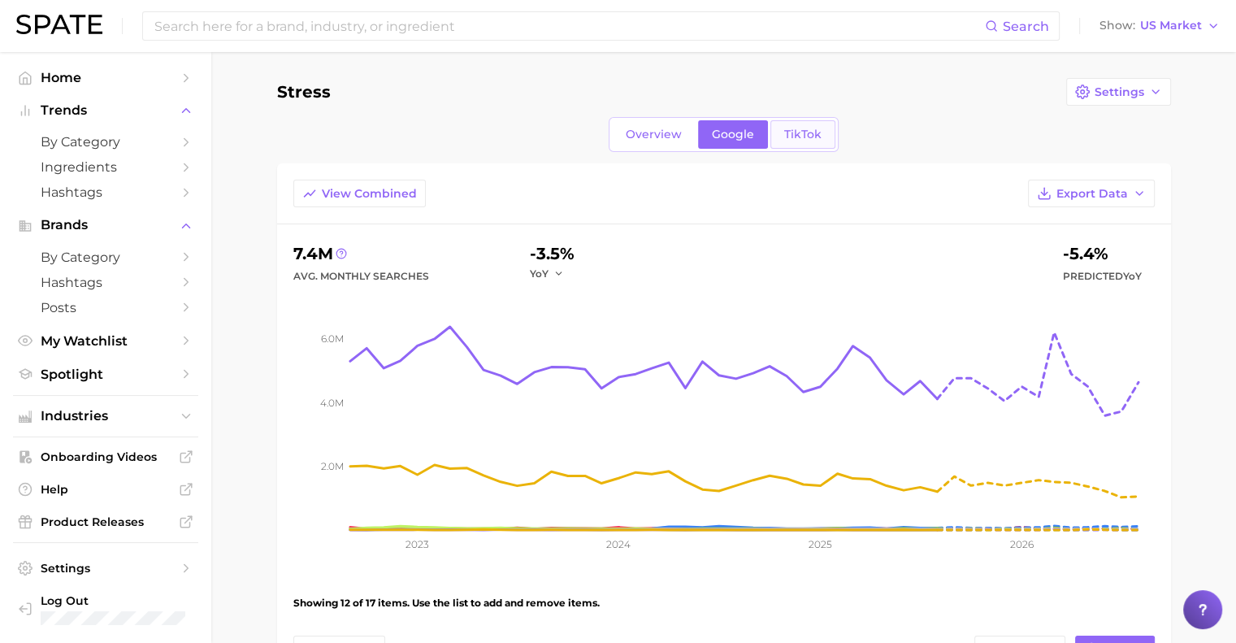
click at [796, 144] on link "TikTok" at bounding box center [802, 134] width 65 height 28
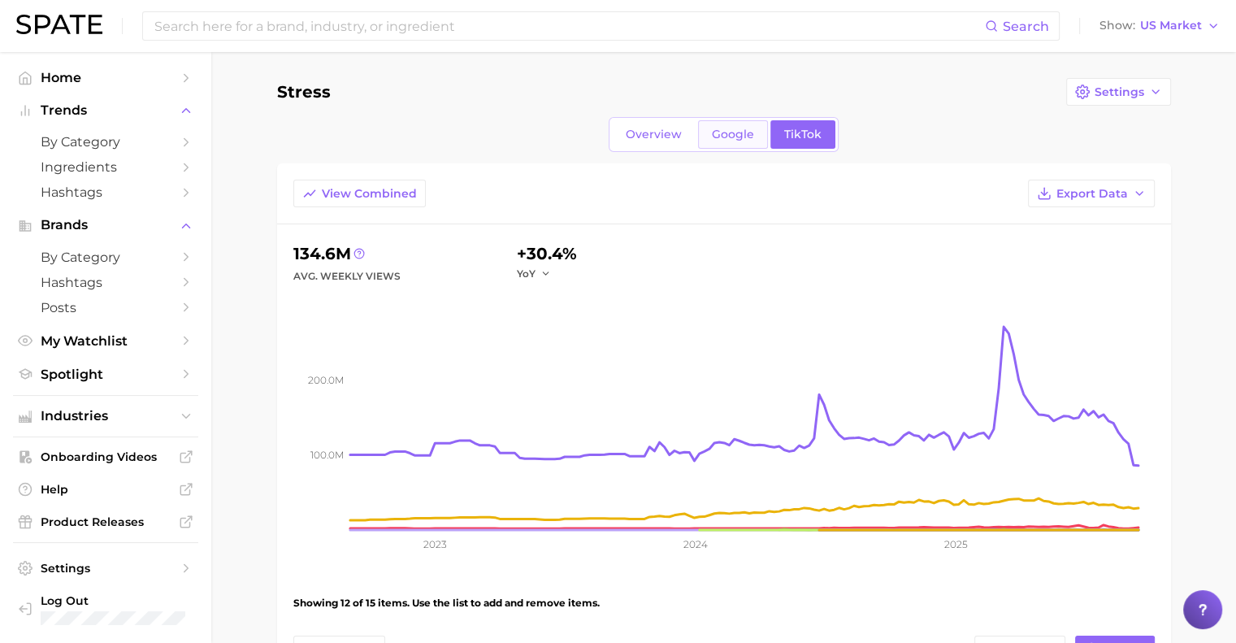
click at [735, 138] on span "Google" at bounding box center [733, 135] width 42 height 14
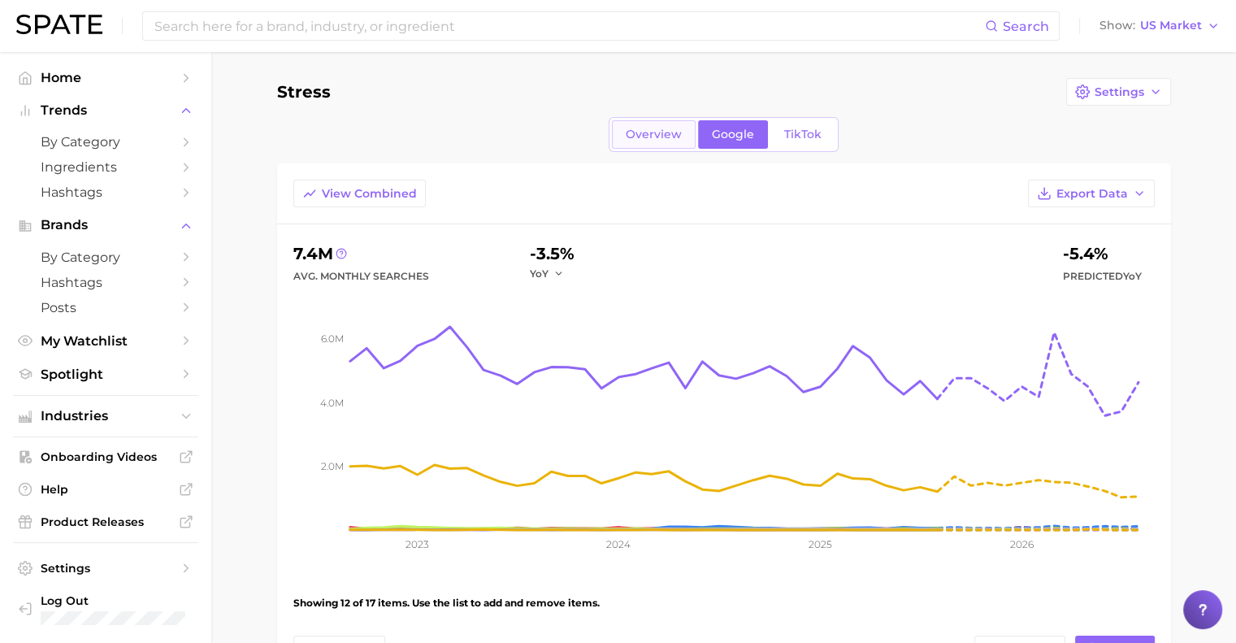
click at [681, 132] on span "Overview" at bounding box center [654, 135] width 56 height 14
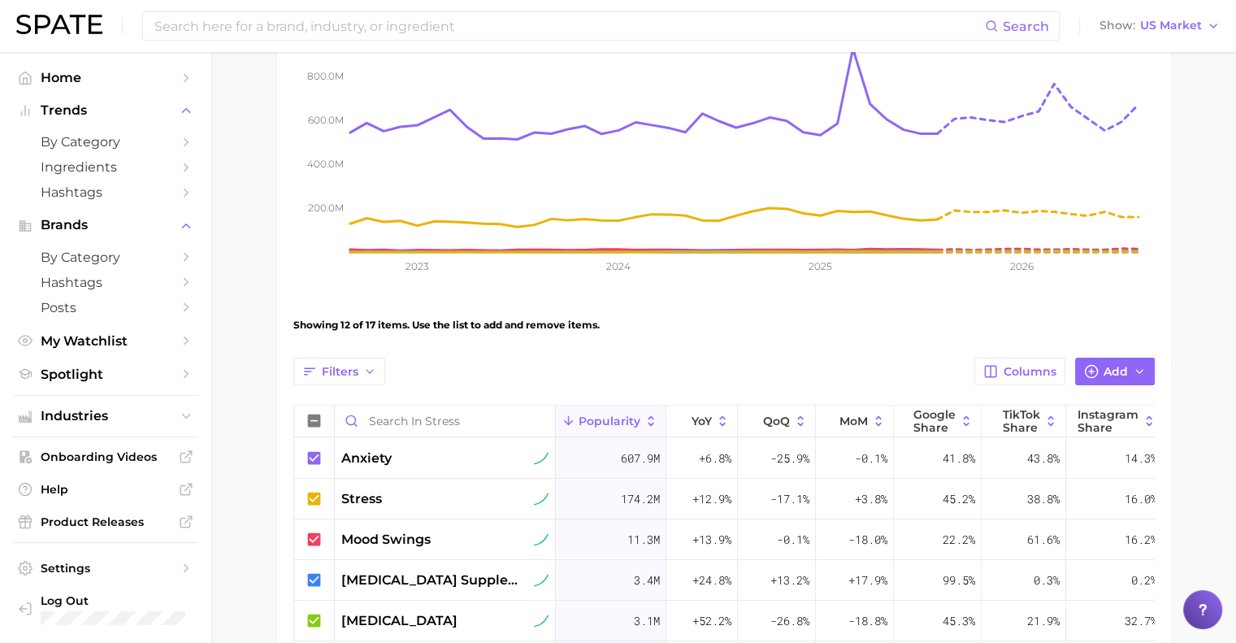
scroll to position [273, 0]
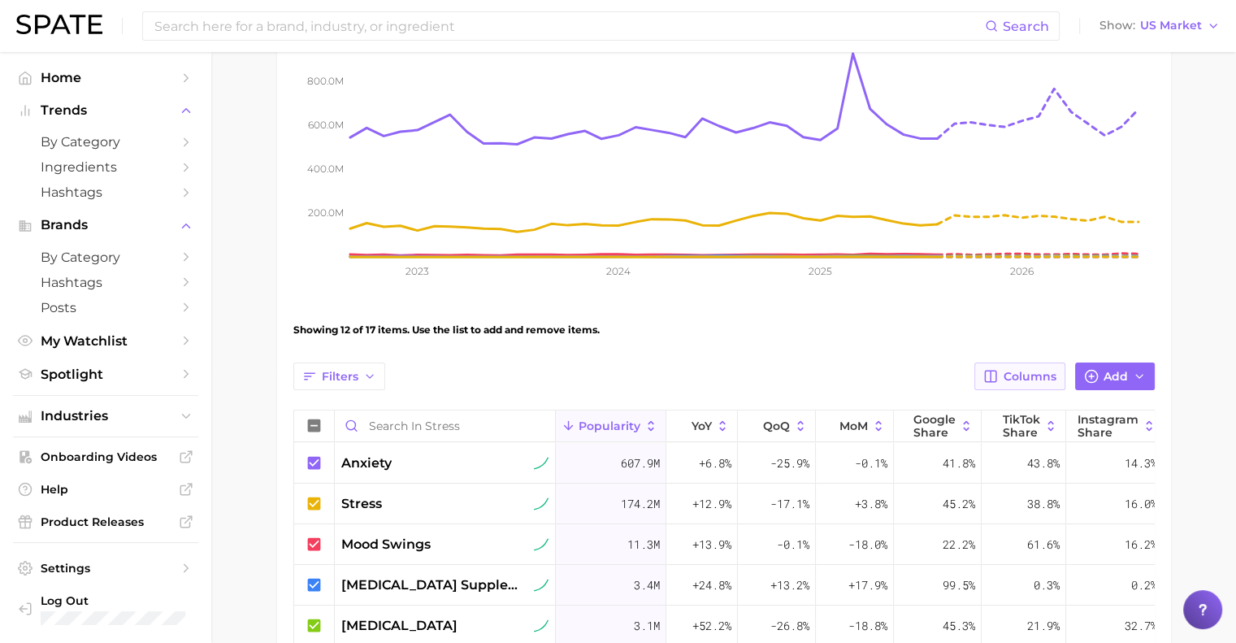
click at [1038, 386] on button "Columns" at bounding box center [1019, 376] width 90 height 28
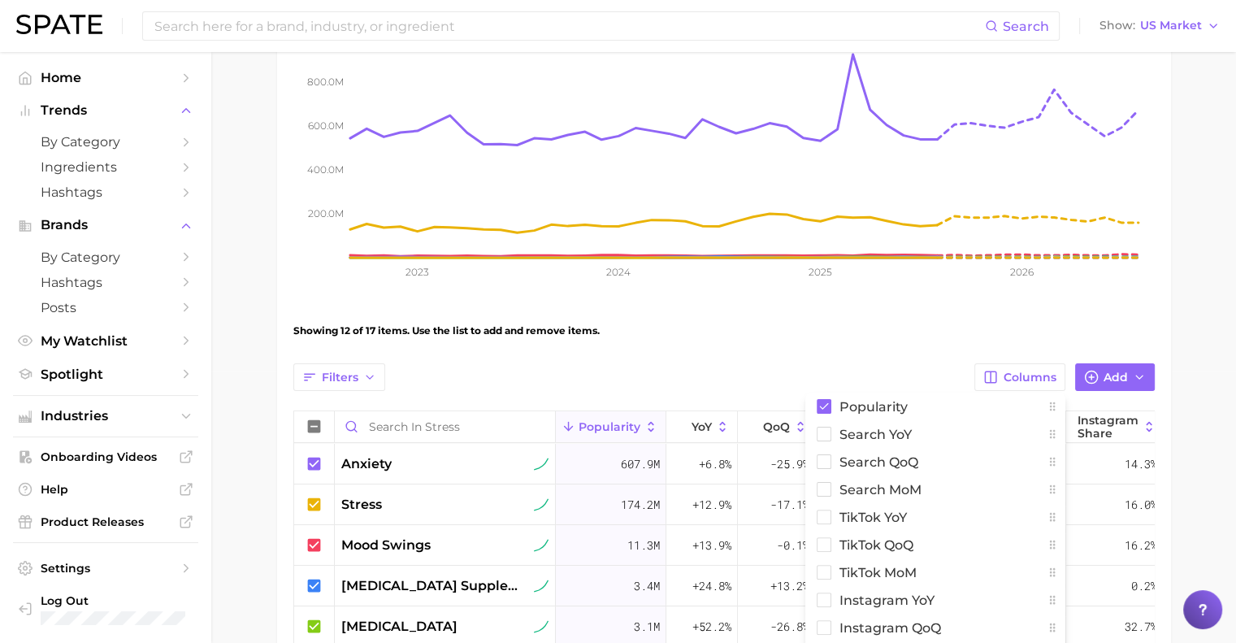
scroll to position [234, 0]
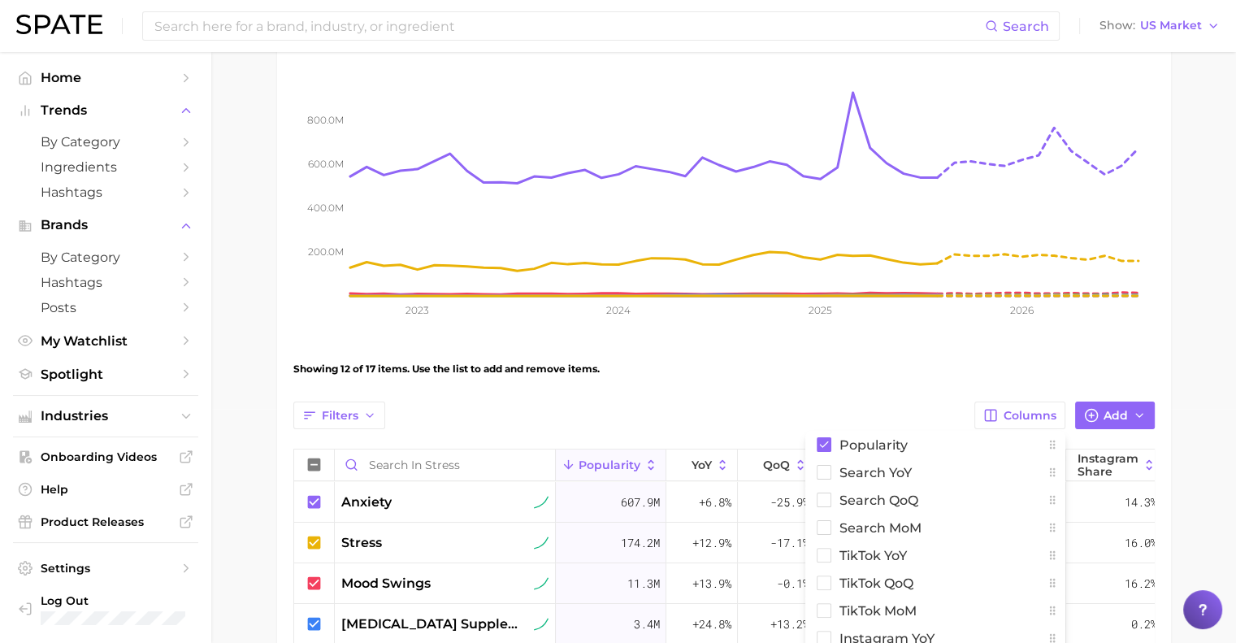
click at [746, 346] on div "Showing 12 of 17 items. Use the list to add and remove items." at bounding box center [723, 369] width 861 height 46
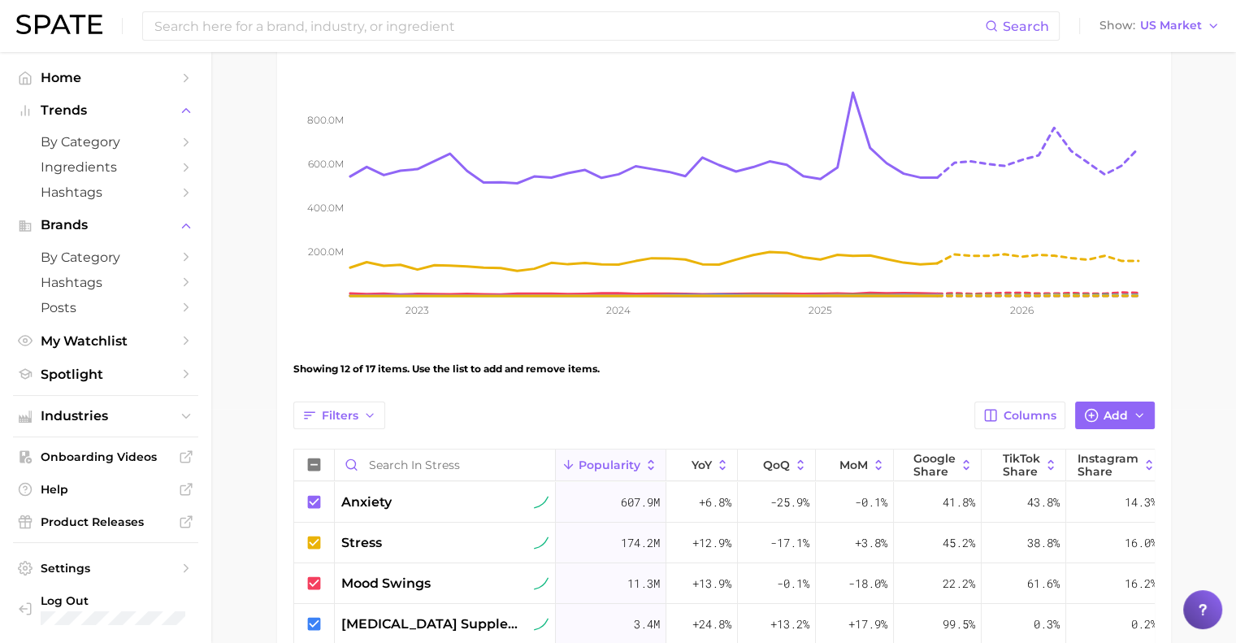
scroll to position [0, 0]
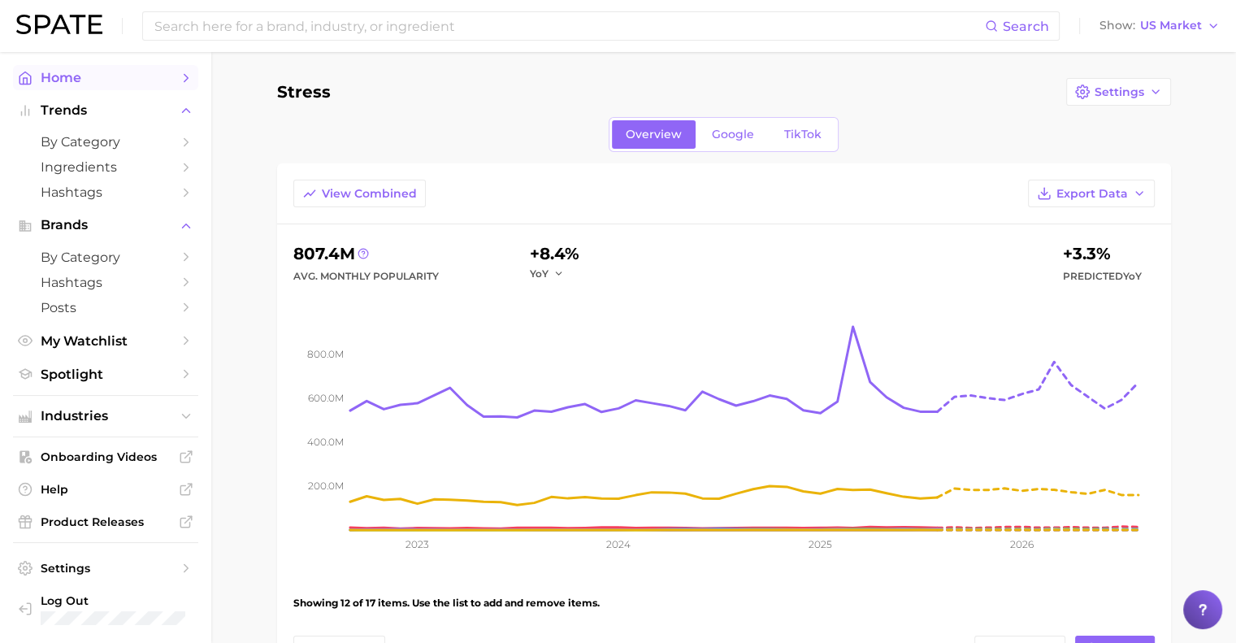
click at [86, 74] on span "Home" at bounding box center [106, 77] width 130 height 15
